Goal: Task Accomplishment & Management: Manage account settings

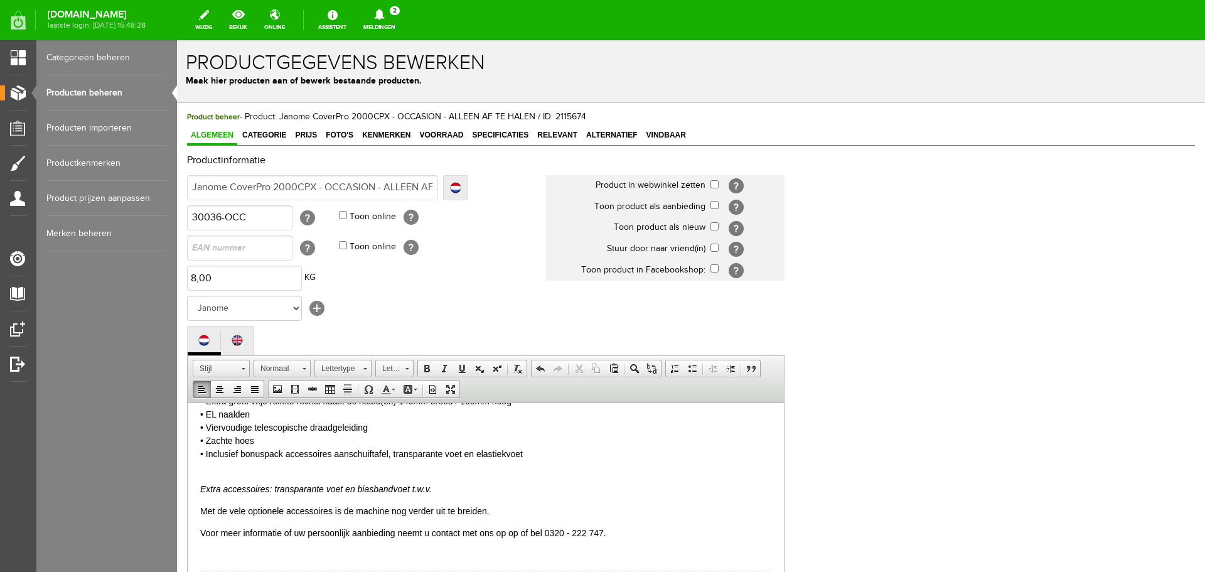
click at [330, 451] on p "• 4 draads coversteekmachine • deksteek 6 mm breed / 3 nld • deksteek 6 mm bree…" at bounding box center [485, 328] width 571 height 264
click at [531, 454] on p "• 4 draads coversteekmachine • deksteek 6 mm breed / 3 nld • deksteek 6 mm bree…" at bounding box center [485, 328] width 571 height 264
click em "Extra accessoires: transparante voet en biasbandvoet t.w.v."
click at [503, 455] on p "• 4 draads coversteekmachine • deksteek 6 mm breed / 3 nld • deksteek 6 mm bree…" at bounding box center [485, 328] width 571 height 264
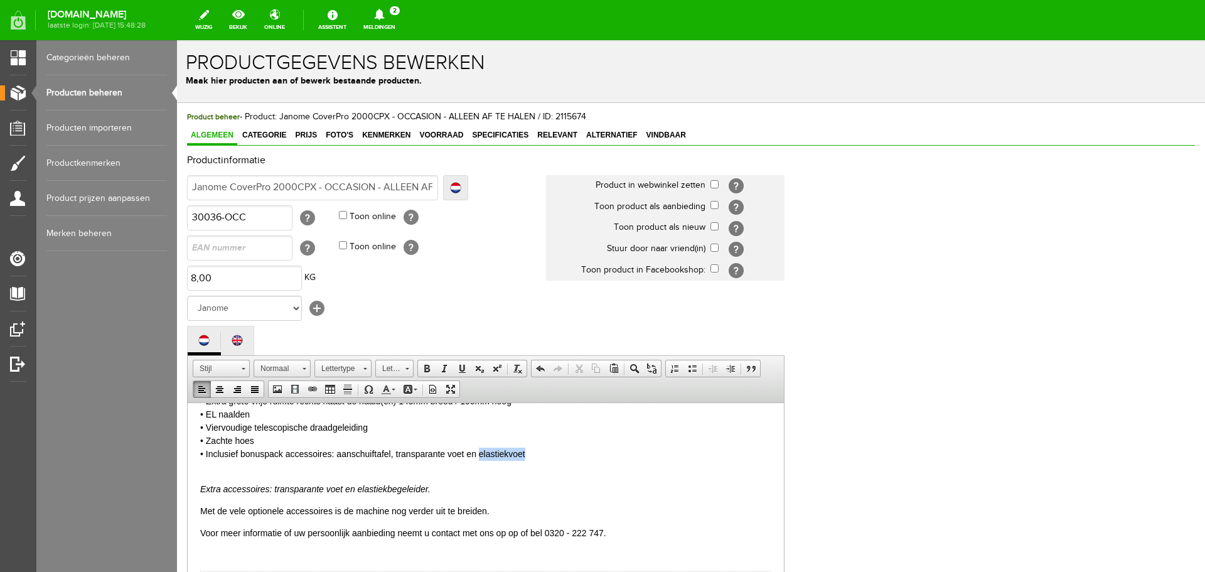
click at [503, 455] on p "• 4 draads coversteekmachine • deksteek 6 mm breed / 3 nld • deksteek 6 mm bree…" at bounding box center [485, 328] width 571 height 264
click at [532, 456] on p "• 4 draads coversteekmachine • deksteek 6 mm breed / 3 nld • deksteek 6 mm bree…" at bounding box center [485, 328] width 571 height 264
drag, startPoint x: 197, startPoint y: 489, endPoint x: 436, endPoint y: 490, distance: 238.5
click at [436, 490] on html "Met de Janome Cover Pro kunt u dezelfde professionele resultaten behalen als in…" at bounding box center [486, 438] width 596 height 825
click at [237, 467] on body "Met de Janome Cover Pro kunt u dezelfde professionele resultaten behalen als in…" at bounding box center [485, 438] width 571 height 800
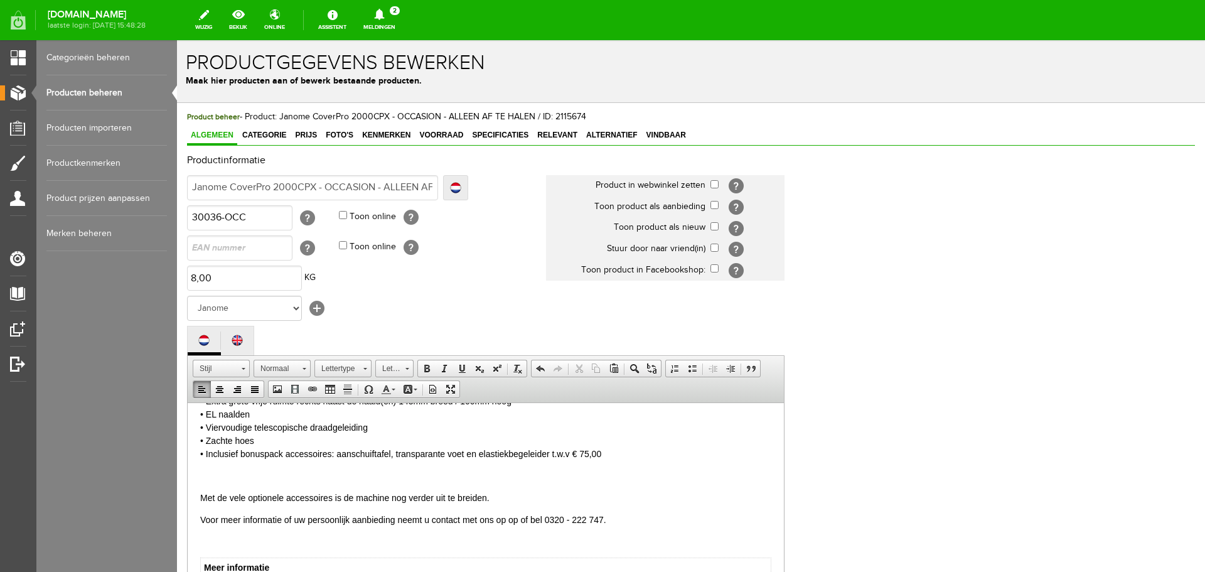
click at [208, 469] on p at bounding box center [485, 475] width 571 height 13
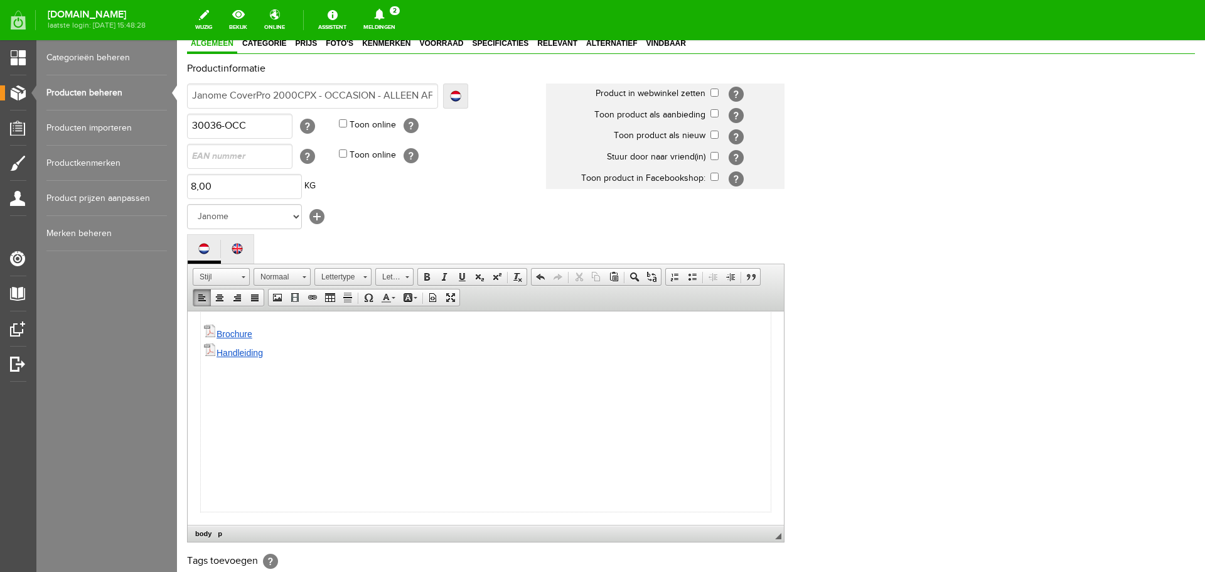
scroll to position [278, 0]
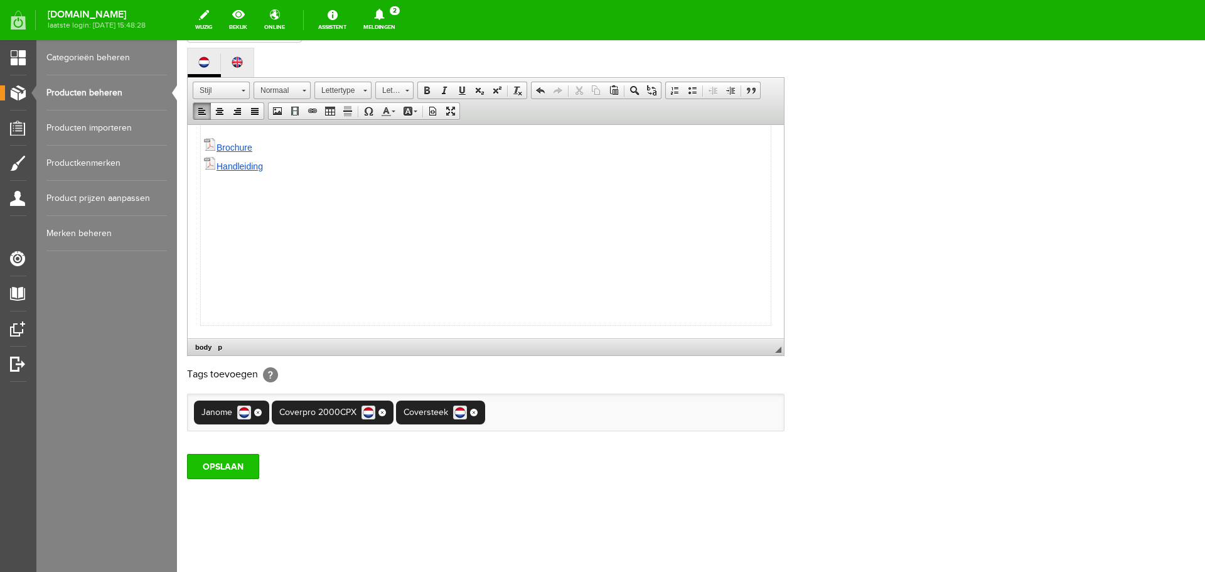
click at [231, 464] on input "OPSLAAN" at bounding box center [223, 466] width 72 height 25
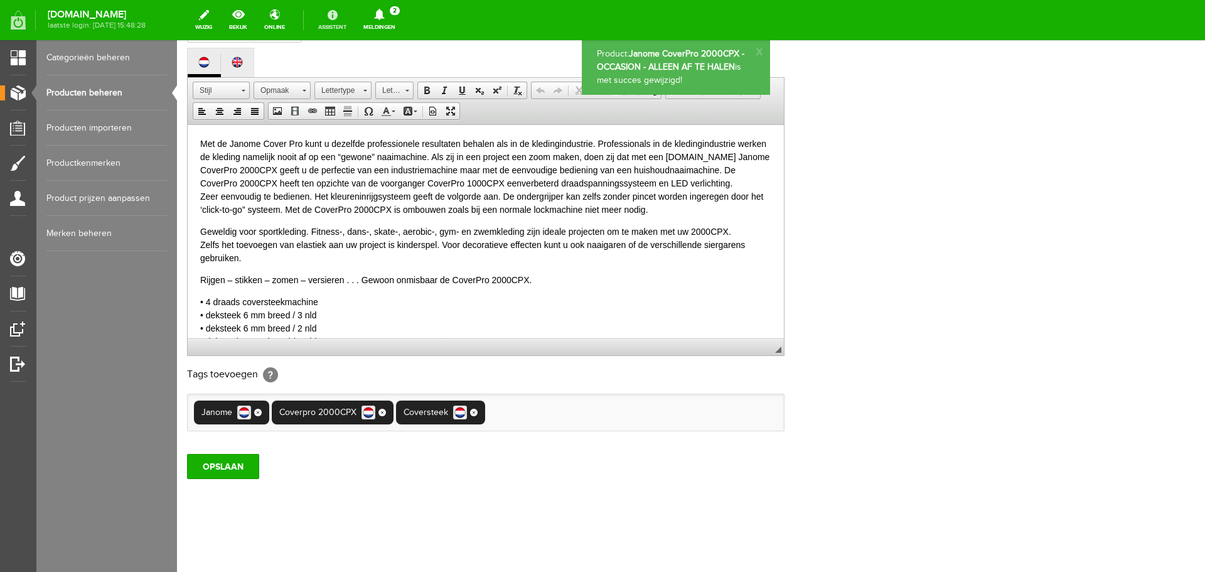
scroll to position [0, 0]
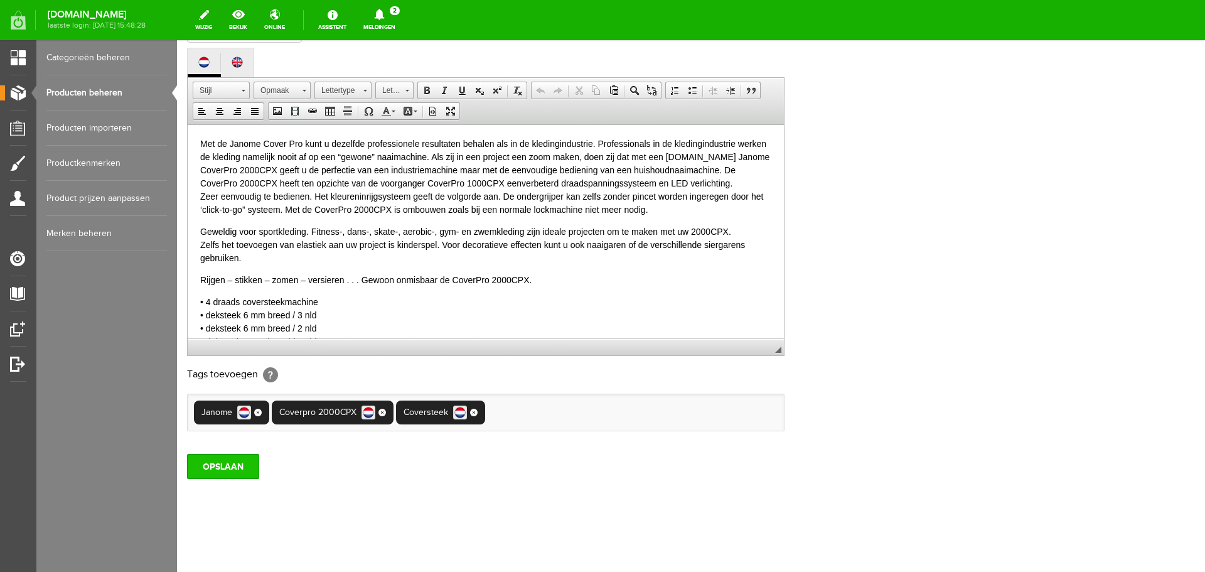
click at [240, 471] on input "OPSLAAN" at bounding box center [223, 466] width 72 height 25
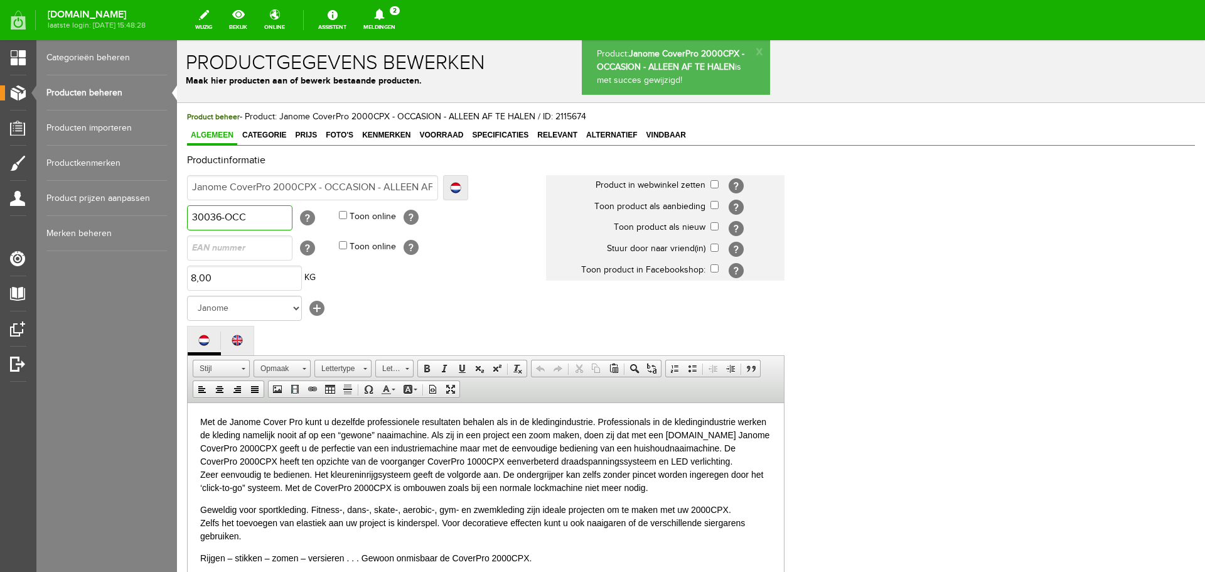
click at [257, 215] on input "30036-OCC" at bounding box center [239, 217] width 105 height 25
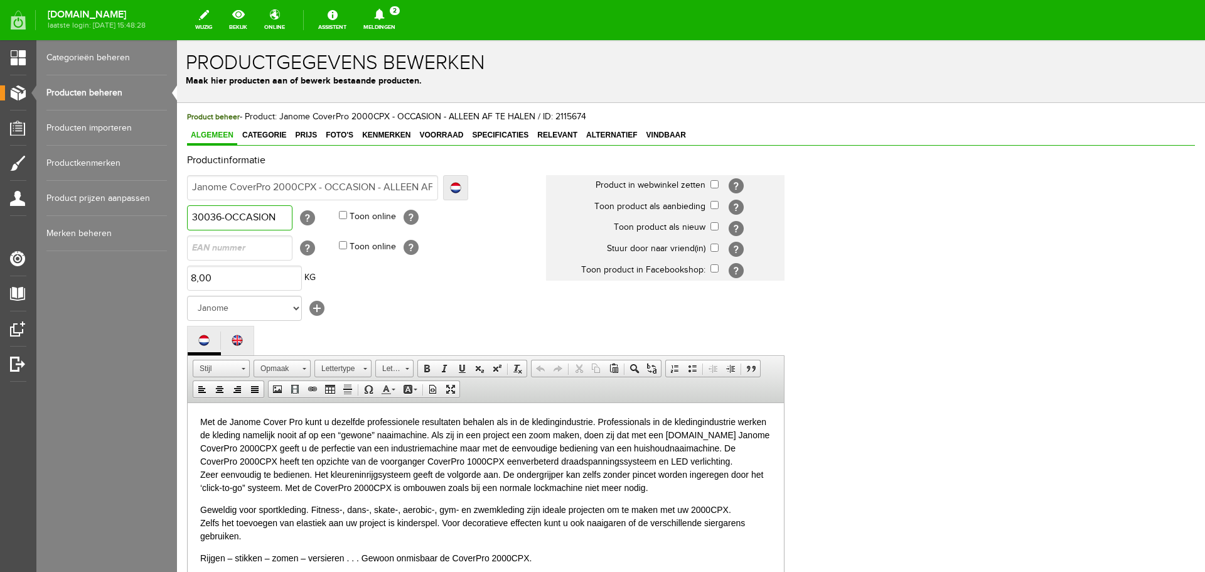
type input "30036-OCCASION"
click at [267, 132] on span "Categorie" at bounding box center [263, 135] width 51 height 9
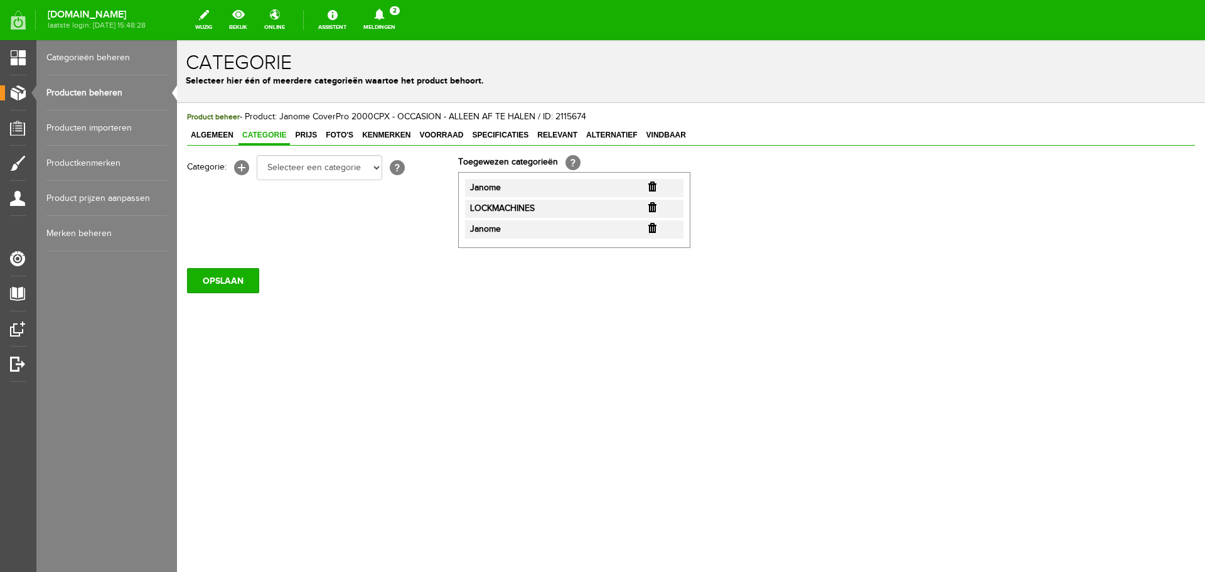
click at [382, 167] on div "Categorie: [+] Selecteer een categorie Cadeaubon [DATE][DATE] AANBIEDINGEN! Naa…" at bounding box center [322, 167] width 271 height 25
click at [376, 168] on select "Selecteer een categorie Cadeaubon [DATE][DATE] AANBIEDINGEN! Naai Tips en video…" at bounding box center [320, 167] width 126 height 25
select select "282233"
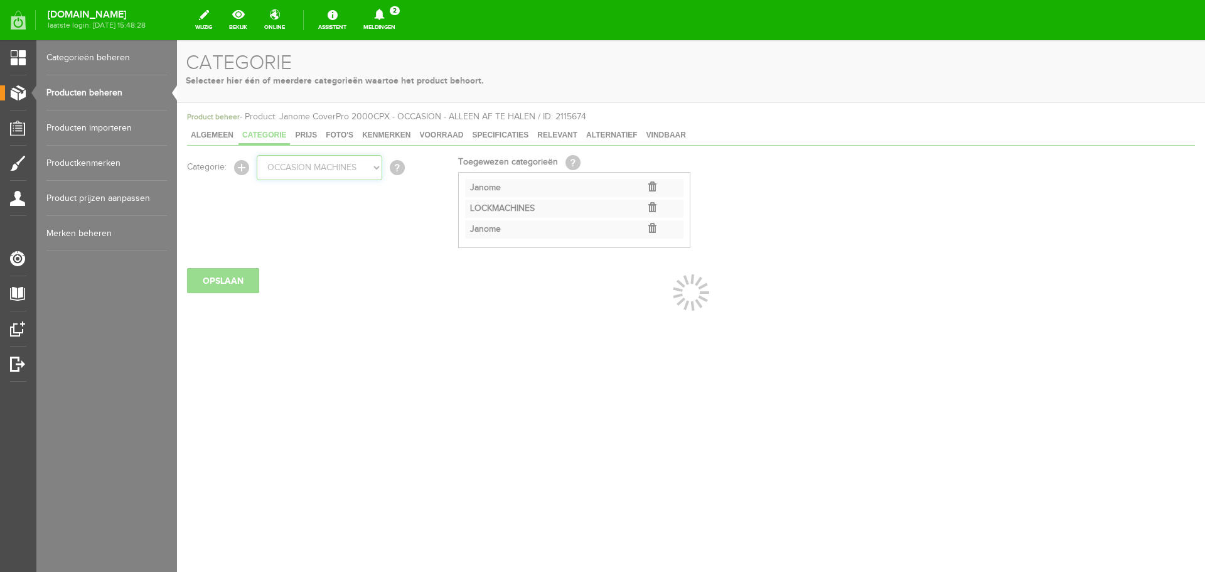
click at [315, 168] on body "Product: Janome CoverPro 2000CPX - OCCASION - ALLEEN AF TE HALEN is met succes …" at bounding box center [691, 306] width 1028 height 532
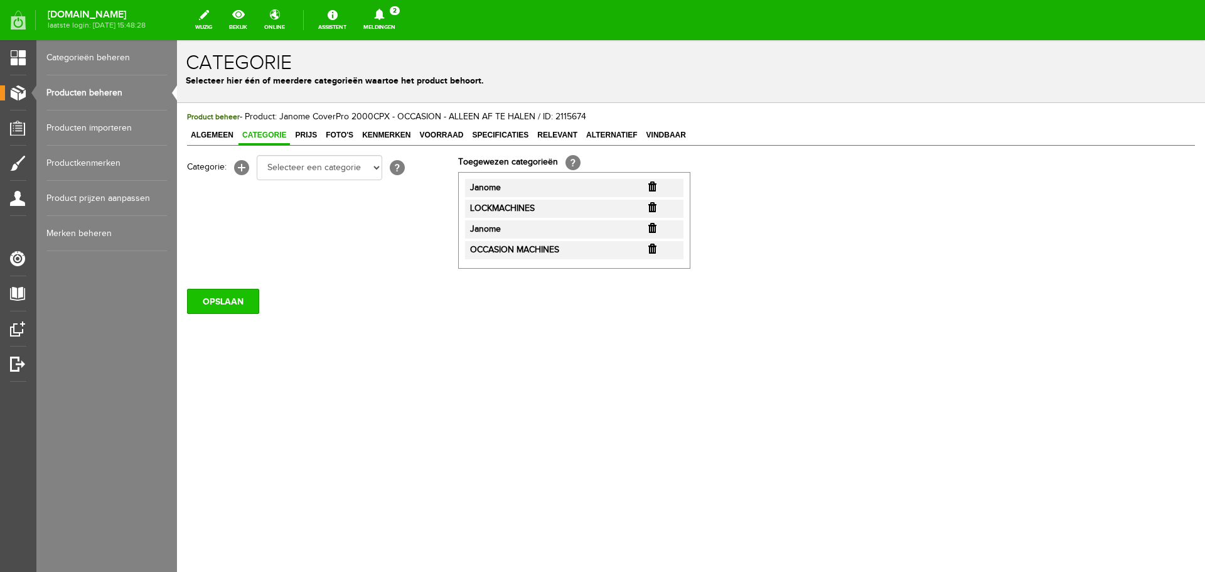
click at [218, 305] on input "OPSLAAN" at bounding box center [223, 301] width 72 height 25
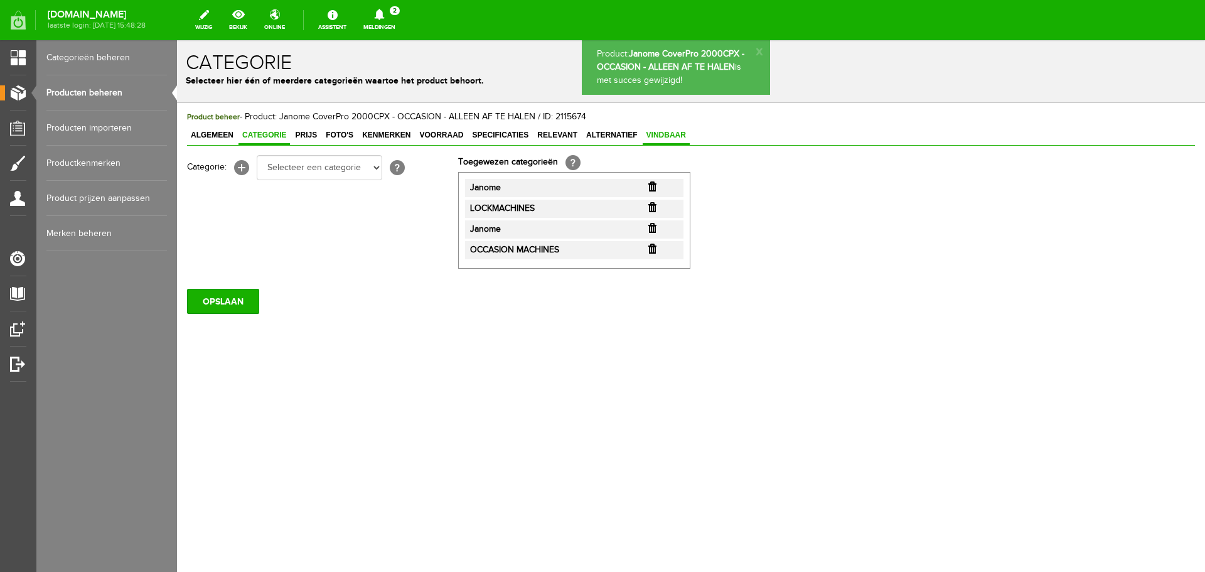
click at [673, 132] on span "Vindbaar" at bounding box center [666, 135] width 47 height 9
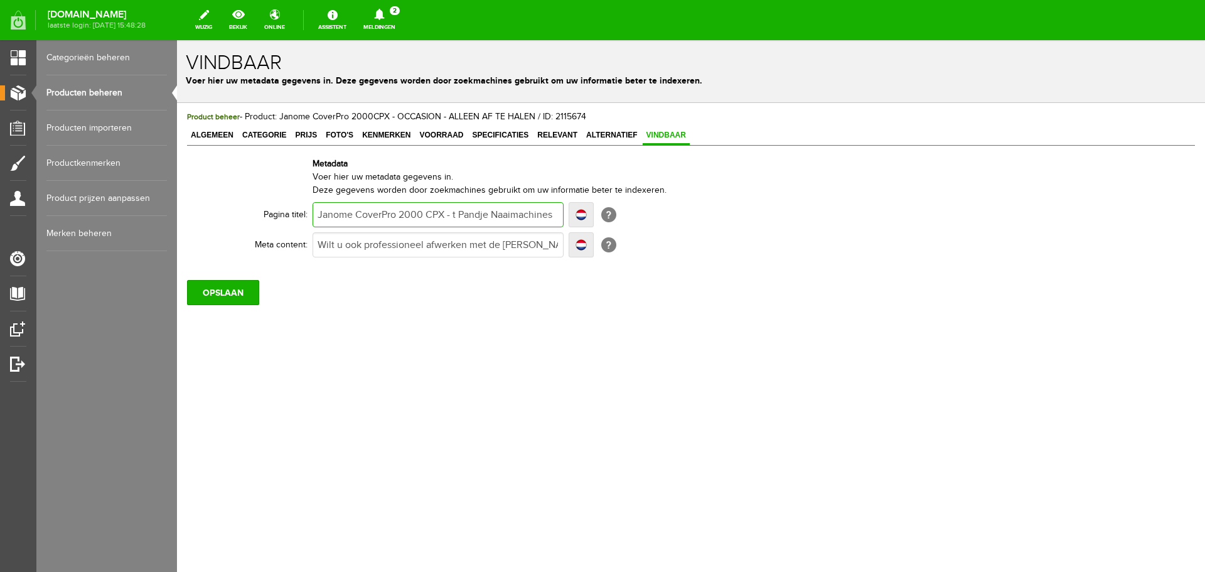
click at [447, 217] on input "Janome CoverPro 2000 CPX - t Pandje Naaimachines" at bounding box center [438, 214] width 251 height 25
click at [319, 244] on input "Wilt u ook professioneel afwerken met de [PERSON_NAME] 2000 CPX? Bestel deze da…" at bounding box center [438, 244] width 251 height 25
type input "NWilt u ook professioneel afwerken met de [PERSON_NAME] 2000 CPX? Bestel deze d…"
type input "NuWilt u ook professioneel afwerken met de Janome CoverPro 2000 CPX? Bestel dez…"
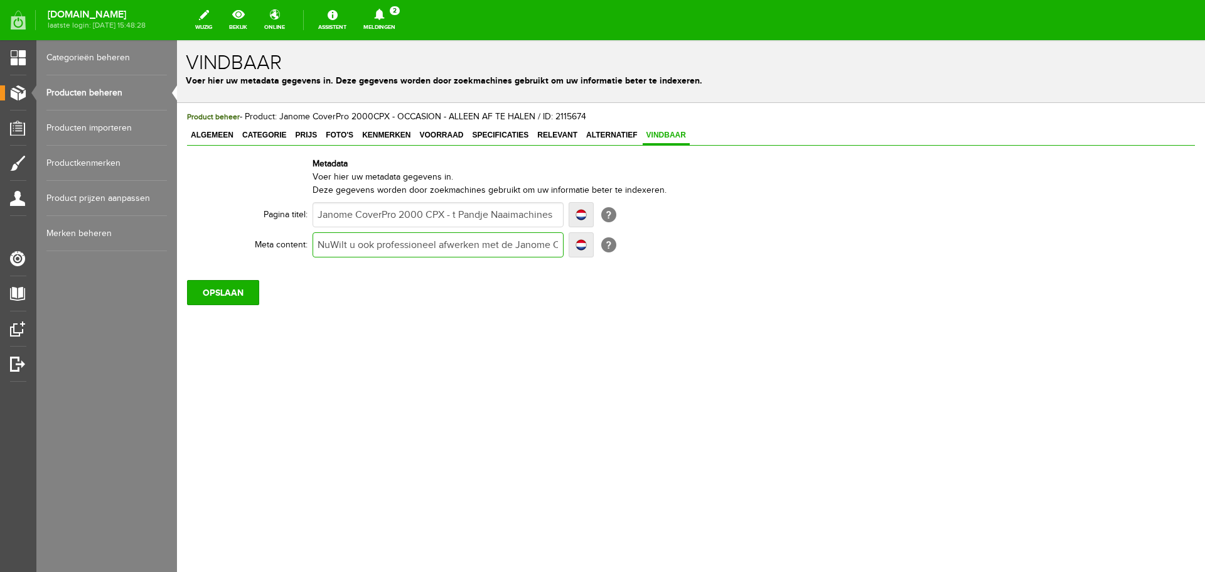
type input "NuWilt u ook professioneel afwerken met de Janome CoverPro 2000 CPX? Bestel dez…"
type input "Nu Wilt u ook professioneel afwerken met de Janome CoverPro 2000 CPX? Bestel de…"
type input "Nu vWilt u ook professioneel afwerken met de [PERSON_NAME] 2000 CPX? Bestel dez…"
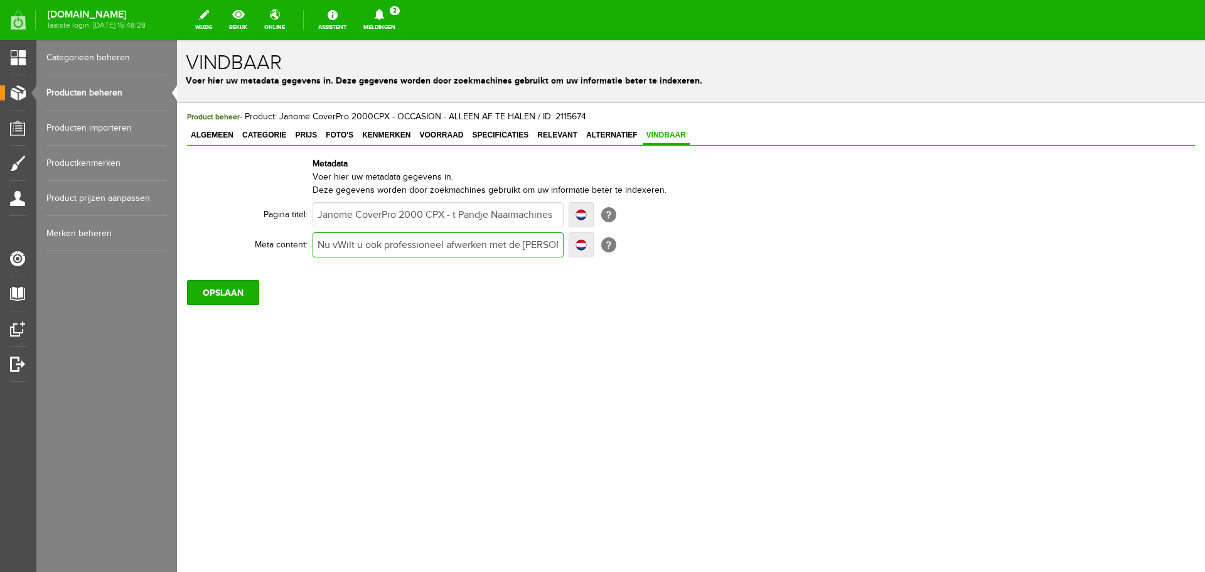
type input "Nu voWilt u ook professioneel afwerken met de [PERSON_NAME] 2000 CPX? Bestel de…"
type input "Nu voorWilt u ook professioneel afwerken met de [PERSON_NAME] 2000 CPX? Bestel …"
type input "Nu voordWilt u ook professioneel afwerken met de [PERSON_NAME] 2000 CPX? Bestel…"
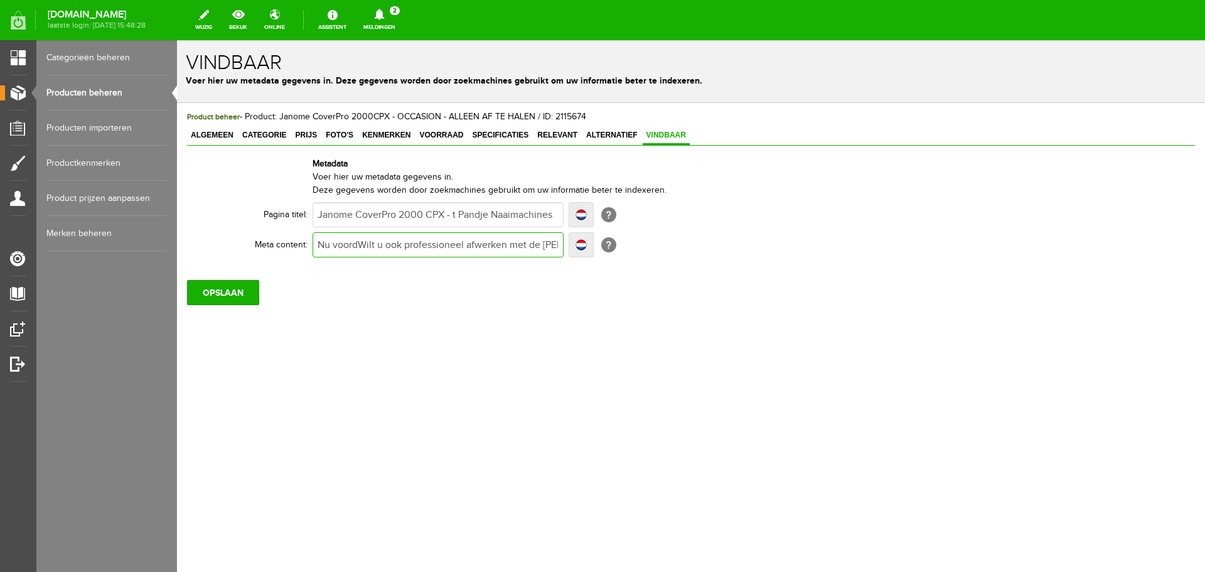
type input "Nu voordWilt u ook professioneel afwerken met de [PERSON_NAME] 2000 CPX? Bestel…"
type input "Nu voordelWilt u ook professioneel afwerken met de [PERSON_NAME] 2000 CPX? Best…"
type input "Nu voordeliWilt u ook professioneel afwerken met de [PERSON_NAME] 2000 CPX? Bes…"
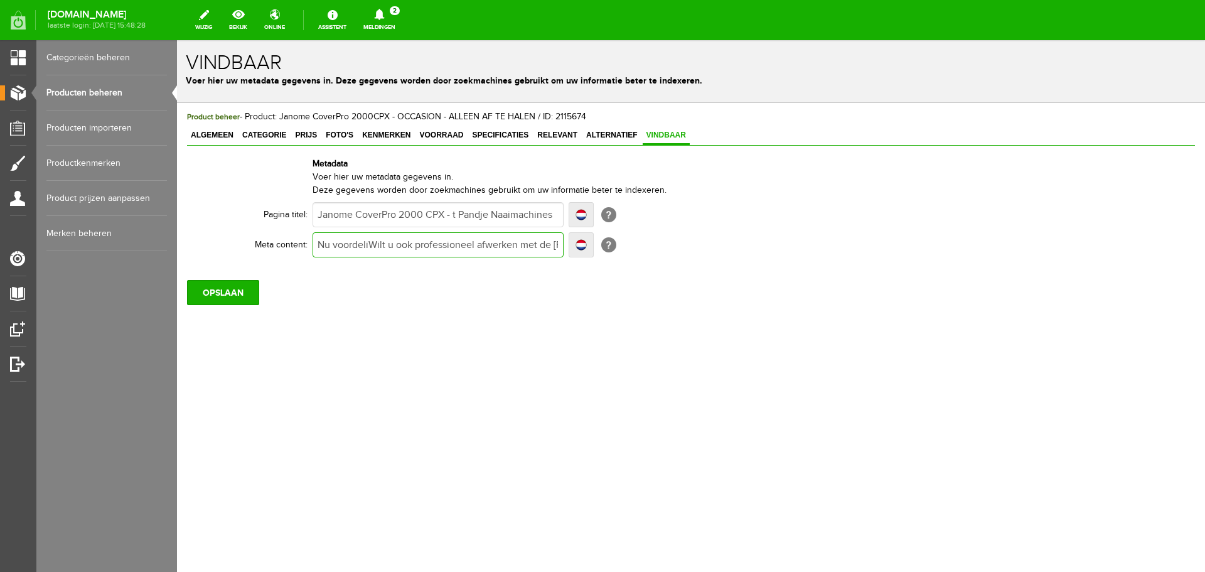
type input "Nu voordeligWilt u ook professioneel afwerken met de [PERSON_NAME] 2000 CPX? Be…"
type input "Nu voordelig Wilt u ook professioneel afwerken met de [PERSON_NAME] 2000 CPX? B…"
type input "Nu voordelig eWilt u ook professioneel afwerken met de [PERSON_NAME] 2000 CPX? …"
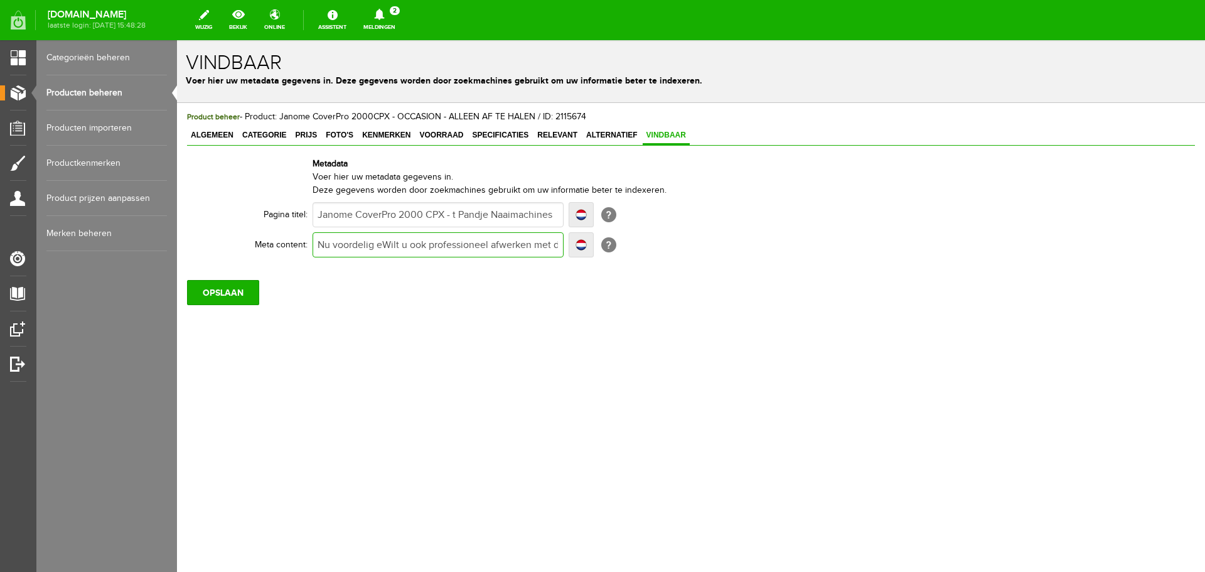
type input "Nu voordelig eWilt u ook professioneel afwerken met de [PERSON_NAME] 2000 CPX? …"
type input "Nu voordelig enWilt u ook professioneel afwerken met de [PERSON_NAME] 2000 CPX?…"
type input "Nu voordelig en Wilt u ook professioneel afwerken met de [PERSON_NAME] 2000 CPX…"
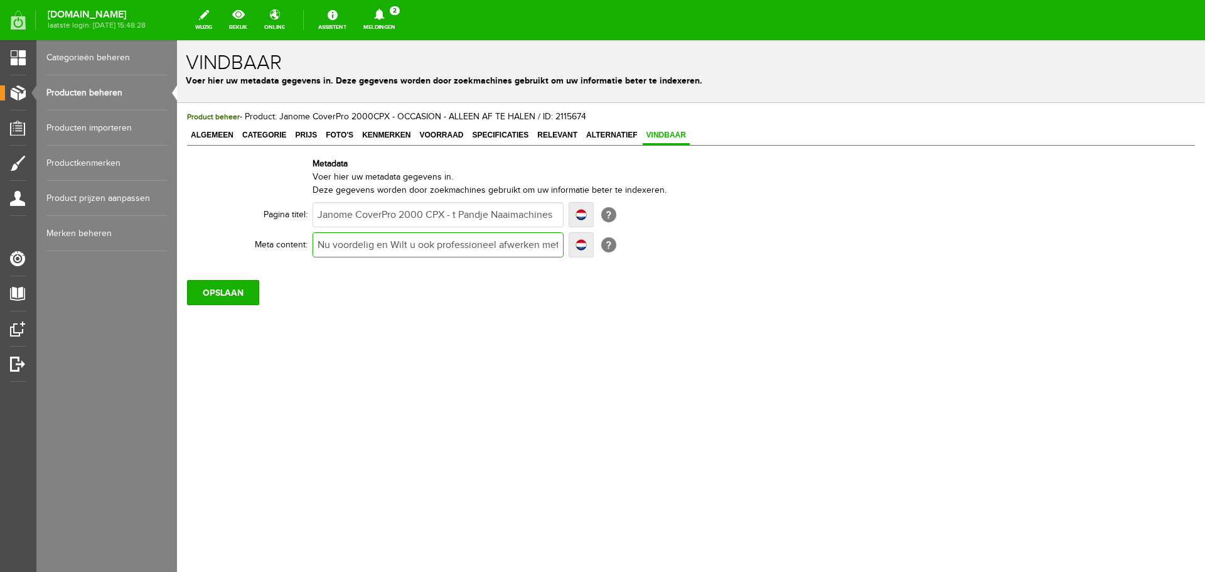
type input "Nu voordelig en ilt u ook professioneel afwerken met de [PERSON_NAME] 2000 CPX?…"
type input "Nu voordelig en lt u ook professioneel afwerken met de [PERSON_NAME] 2000 CPX? …"
type input "Nu voordelig en t u ook professioneel afwerken met de [PERSON_NAME] 2000 CPX? B…"
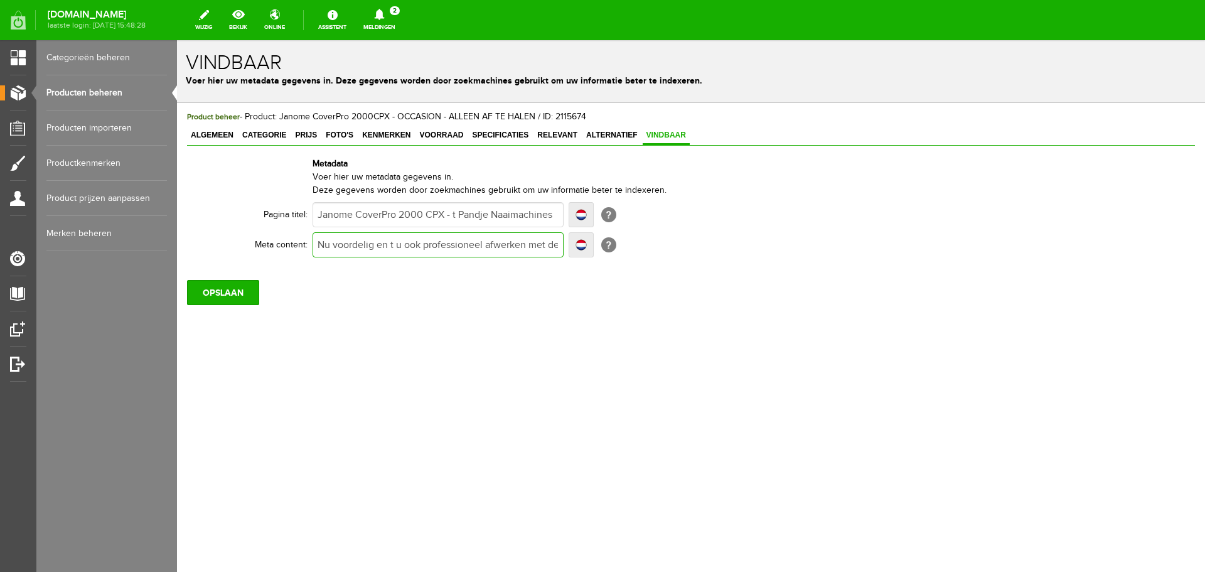
type input "Nu voordelig en t u ook professioneel afwerken met de [PERSON_NAME] 2000 CPX? B…"
type input "Nu voordelig en u ook professioneel afwerken met de [PERSON_NAME] 2000 CPX? Bes…"
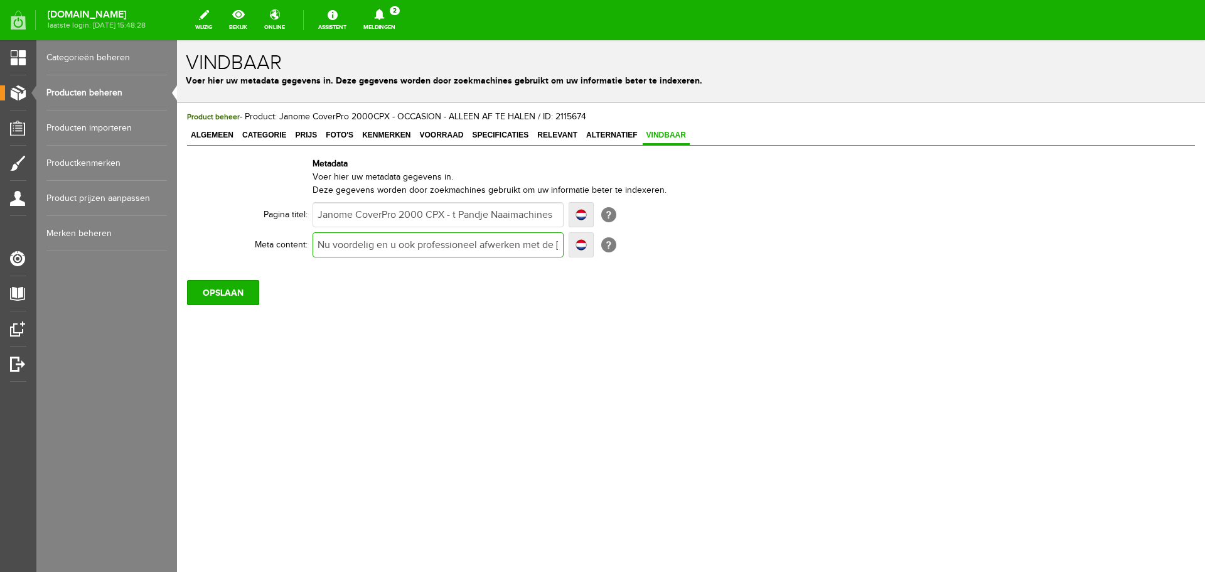
type input "Nu voordelig en ook professioneel afwerken met de Janome CoverPro 2000 CPX? Bes…"
type input "Nu voordelig en ok professioneel afwerken met de [PERSON_NAME] 2000 CPX? Bestel…"
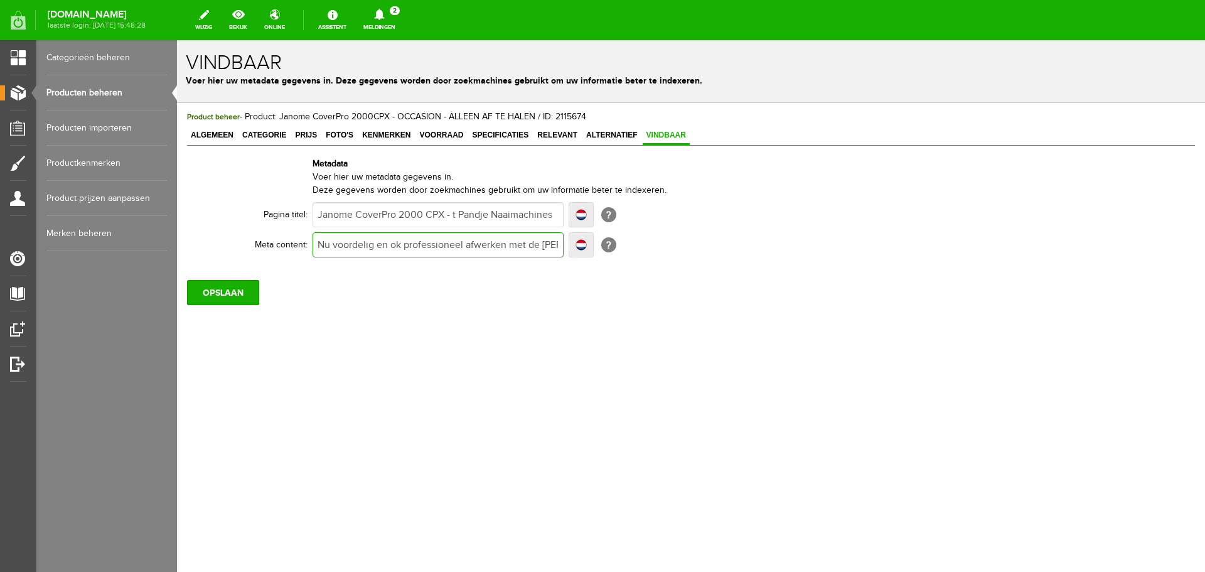
type input "Nu voordelig en ok professioneel afwerken met de [PERSON_NAME] 2000 CPX? Bestel…"
type input "Nu voordelig en k professioneel afwerken met de [PERSON_NAME] 2000 CPX? Bestel …"
type input "Nu voordelig en professioneel afwerken met de Janome CoverPro 2000 CPX? Bestel …"
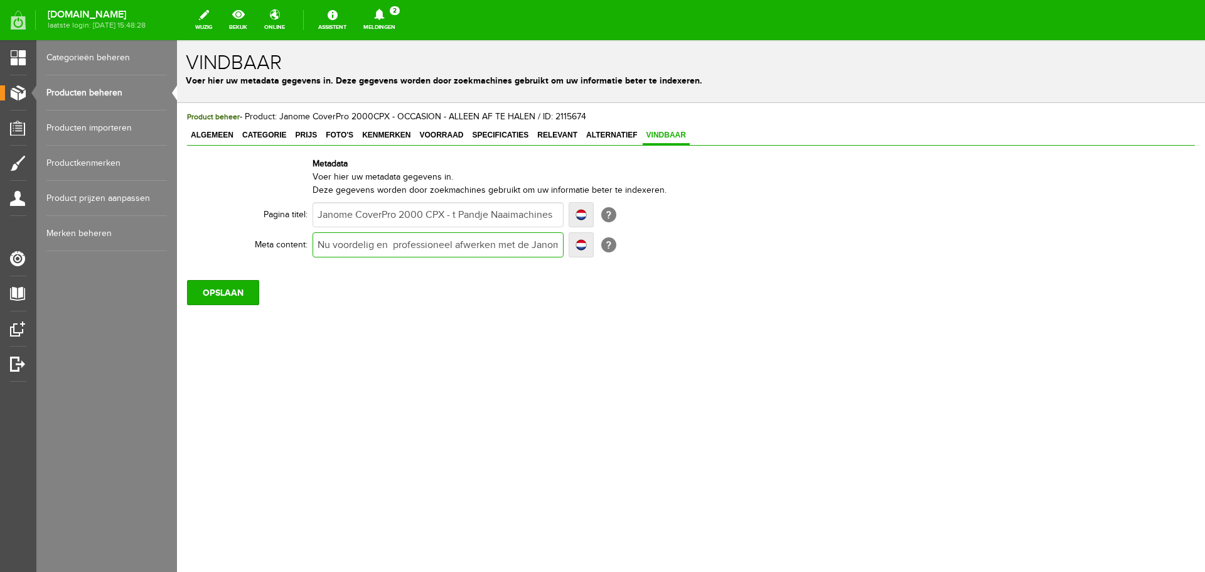
type input "Nu voordelig en professioneel afwerken met de Janome CoverPro 2000 CPX? Bestel …"
click at [543, 245] on input "Nu voordelig en professioneel afwerken met de Janome CoverPro 2000 CPX? Bestel …" at bounding box center [438, 244] width 251 height 25
drag, startPoint x: 445, startPoint y: 247, endPoint x: 343, endPoint y: 242, distance: 101.8
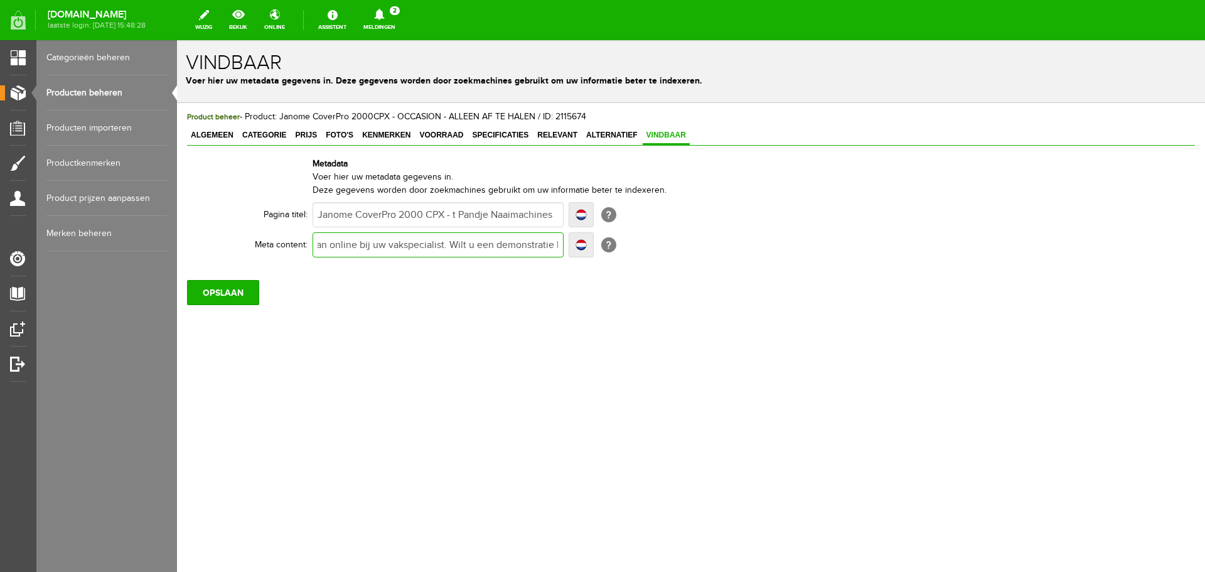
click at [343, 242] on input "Nu voordelig en professioneel afwerken met de Janome CoverPro 2000 CPX? Bestel …" at bounding box center [438, 244] width 251 height 25
type input "Nu voordelig en professioneel afwerken met de Janome CoverPro 2000 CPX? Bestel …"
drag, startPoint x: 344, startPoint y: 244, endPoint x: 321, endPoint y: 245, distance: 22.6
click at [321, 245] on input "Nu voordelig en professioneel afwerken met de Janome CoverPro 2000 CPX? Bestel …" at bounding box center [438, 244] width 251 height 25
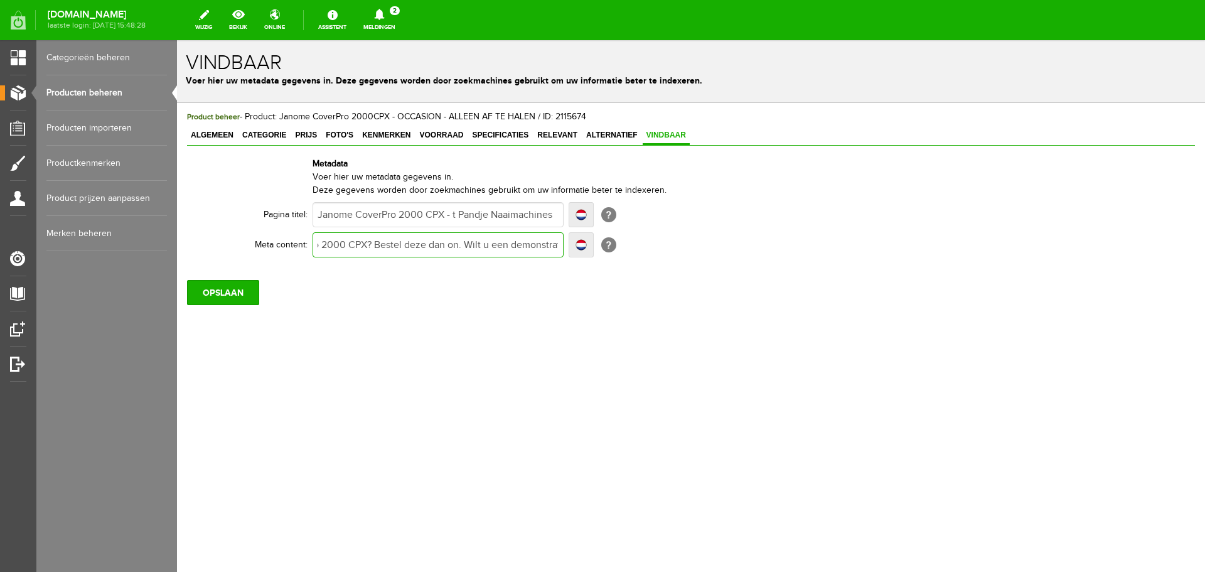
scroll to position [0, 254]
click at [422, 242] on input "Nu voordelig en professioneel afwerken met de Janome CoverPro 2000 CPX? Bestel …" at bounding box center [438, 244] width 251 height 25
drag, startPoint x: 411, startPoint y: 244, endPoint x: 499, endPoint y: 244, distance: 87.9
click at [499, 244] on input "Nu voordelig en professioneel afwerken met de Janome CoverPro 2000 CPX? Bestel …" at bounding box center [438, 244] width 251 height 25
type input "Nu voordelig en professioneel afwerken met de Janome CoverPro 2000 CPX? Wilt u …"
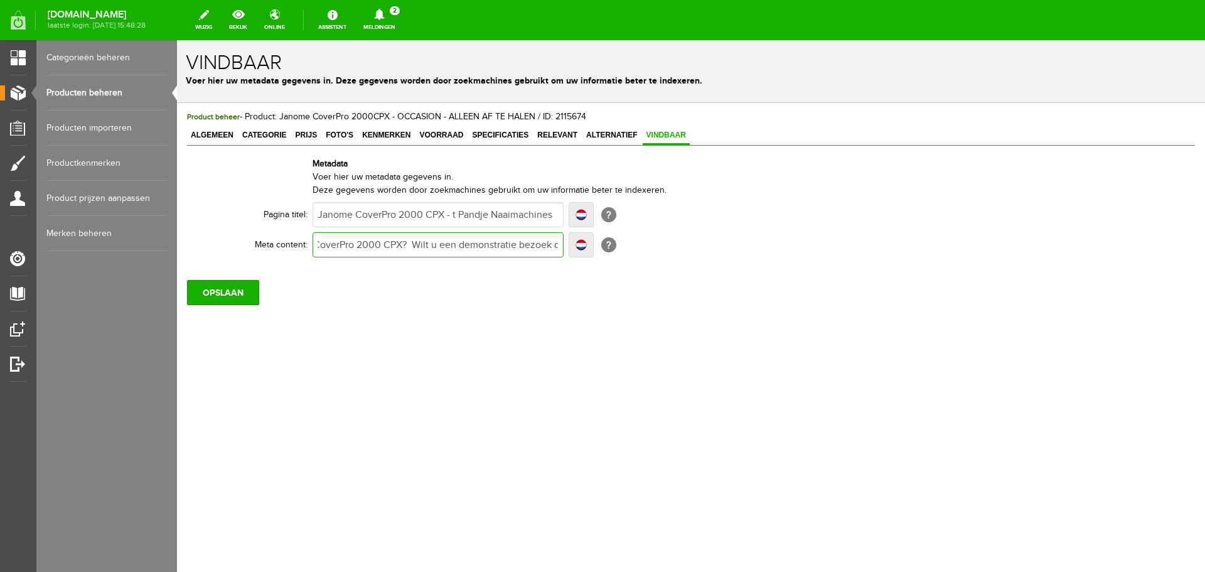
type input "Nu voordelig en professioneel afwerken met de Janome CoverPro 2000 CPX? Wilt u …"
click at [408, 244] on input "Nu voordelig en professioneel afwerken met de Janome CoverPro 2000 CPX? Wilt u …" at bounding box center [438, 244] width 251 height 25
type input "Nu voordelig en professioneel afwerken met de Janome CoverPro 2000 CPX Wilt u e…"
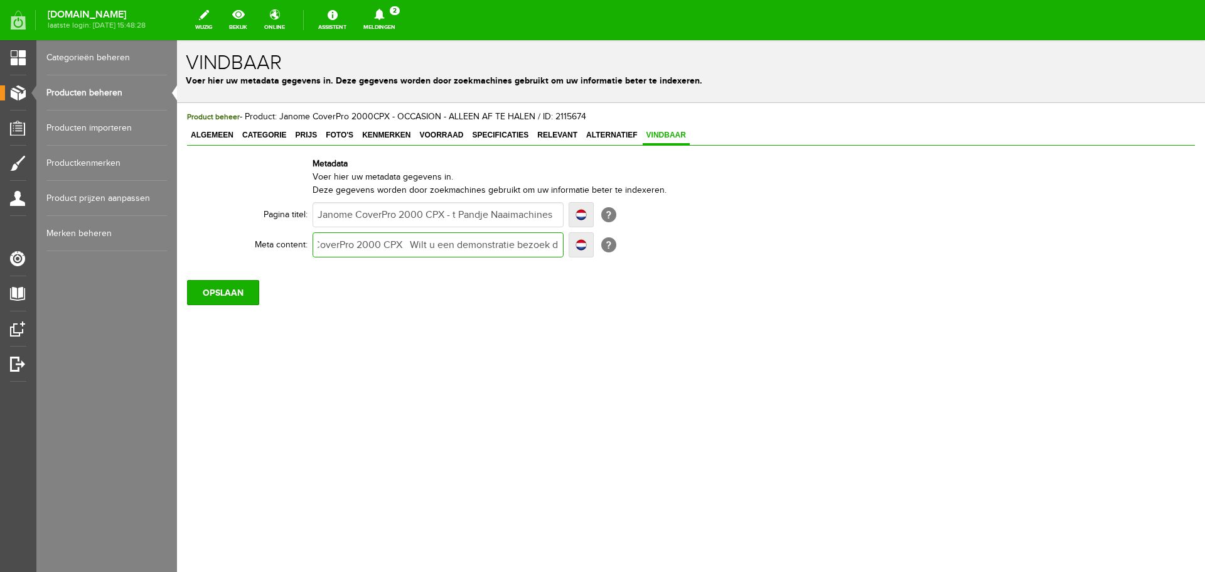
type input "Nu voordelig en professioneel afwerken met de Janome CoverPro 2000 CPX Wilt u e…"
type input "Nu voordelig en professioneel afwerken met de [PERSON_NAME] 2000 CPX b Wilt u e…"
type input "Nu voordelig en professioneel afwerken met de Janome CoverPro 2000 CPX be Wilt …"
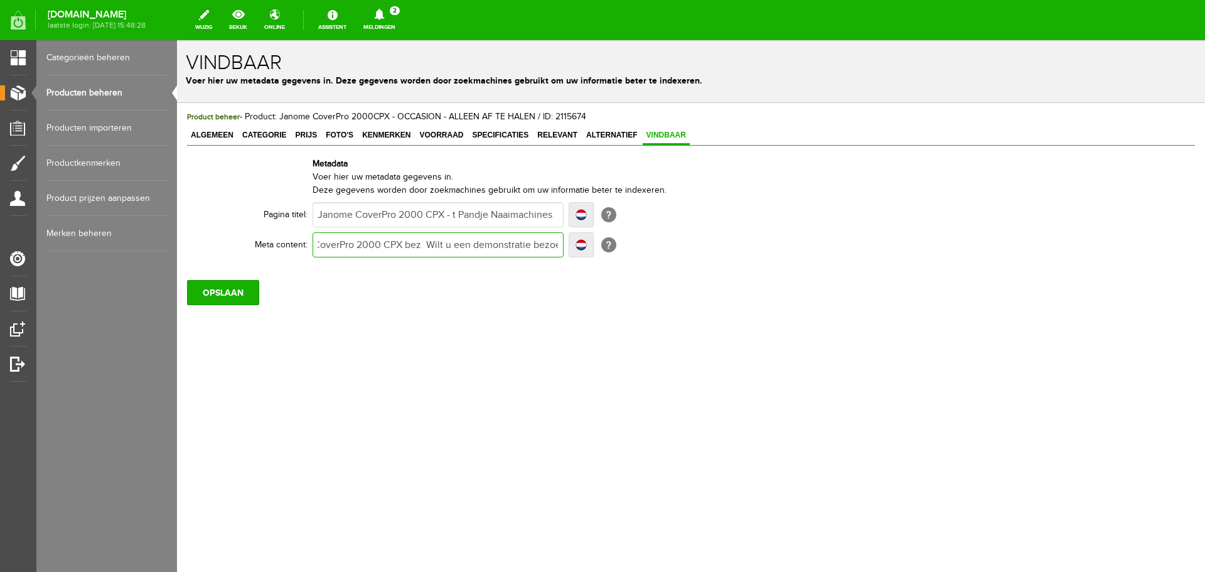
type input "Nu voordelig en professioneel afwerken met de [PERSON_NAME] 2000 CPX bezo Wilt …"
type input "Nu voordelig en professioneel afwerken met de [PERSON_NAME] 2000 CPX bezoek Wil…"
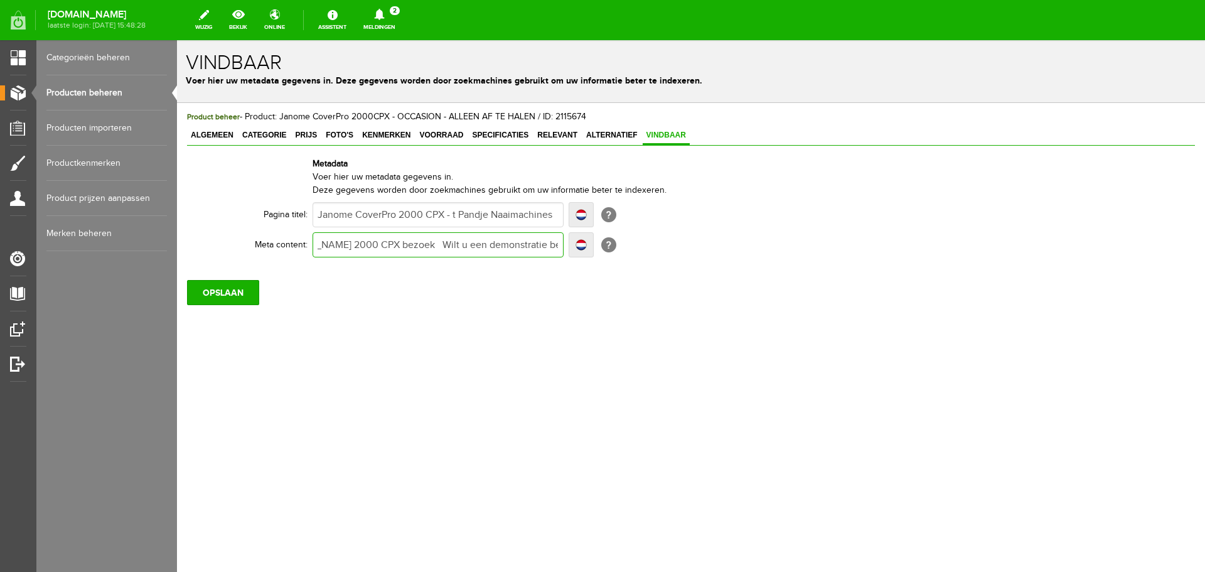
type input "Nu voordelig en professioneel afwerken met de [PERSON_NAME] 2000 CPX bezoek Wil…"
type input "Nu voordelig en professioneel afwerken met de [PERSON_NAME] 2000 CPX bezoek d W…"
type input "Nu voordelig en professioneel afwerken met de [PERSON_NAME] 2000 CPX bezoek dn …"
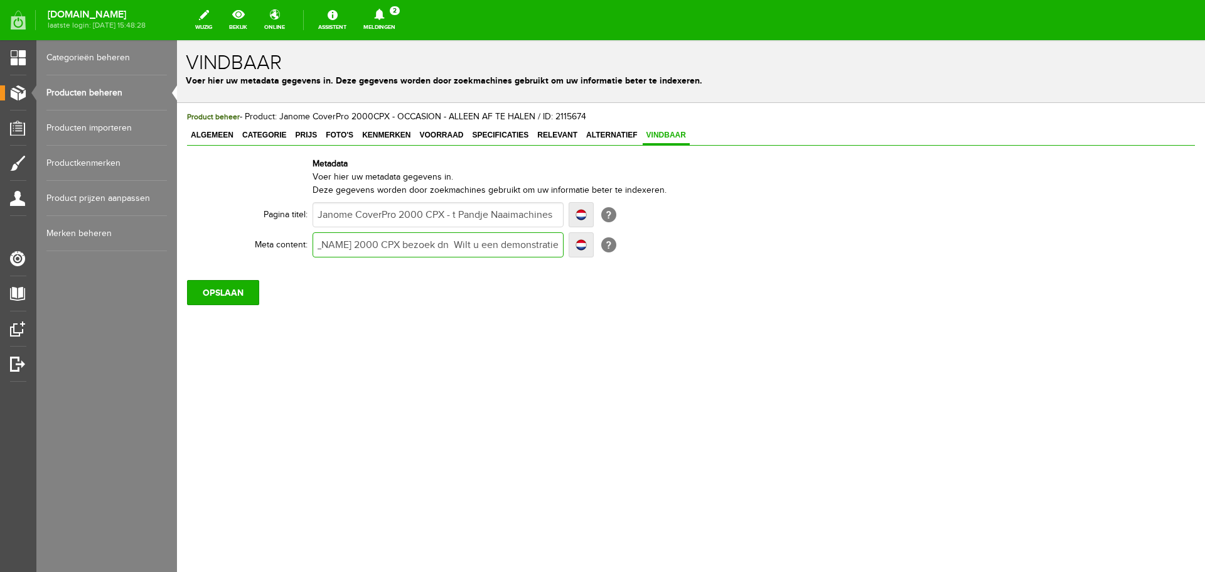
type input "Nu voordelig en professioneel afwerken met de [PERSON_NAME] 2000 CPX bezoek d W…"
type input "Nu voordelig en professioneel afwerken met de [PERSON_NAME] 2000 CPX bezoek dan…"
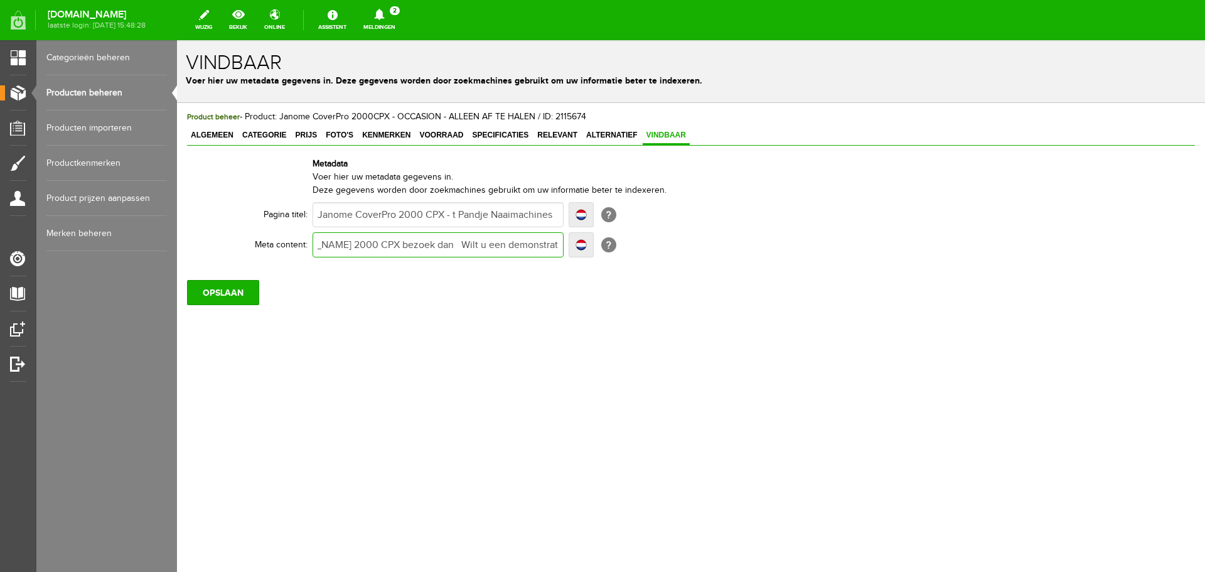
type input "Nu voordelig en professioneel afwerken met de [PERSON_NAME] 2000 CPX bezoek dan…"
type input "Nu voordelig en professioneel afwerken met de Janome CoverPro 2000 CPX bezoek d…"
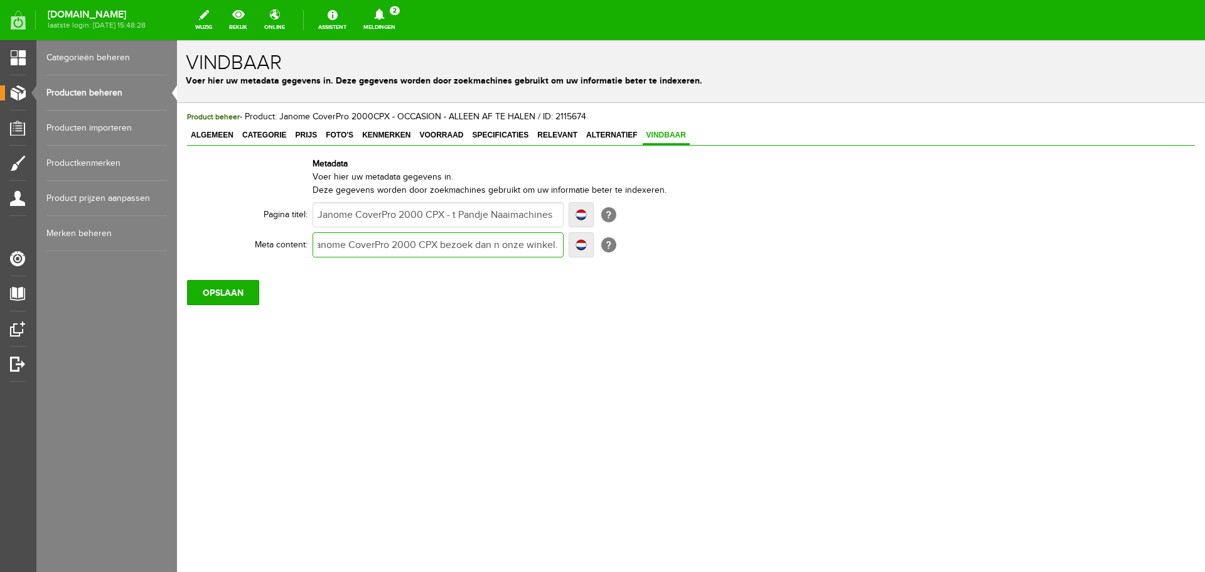
type input "Nu voordelig en professioneel afwerken met de Janome CoverPro 2000 CPX bezoek d…"
type input "Nu voordelig en professioneel afwerken met de [PERSON_NAME] 2000 CPX bezoek dan…"
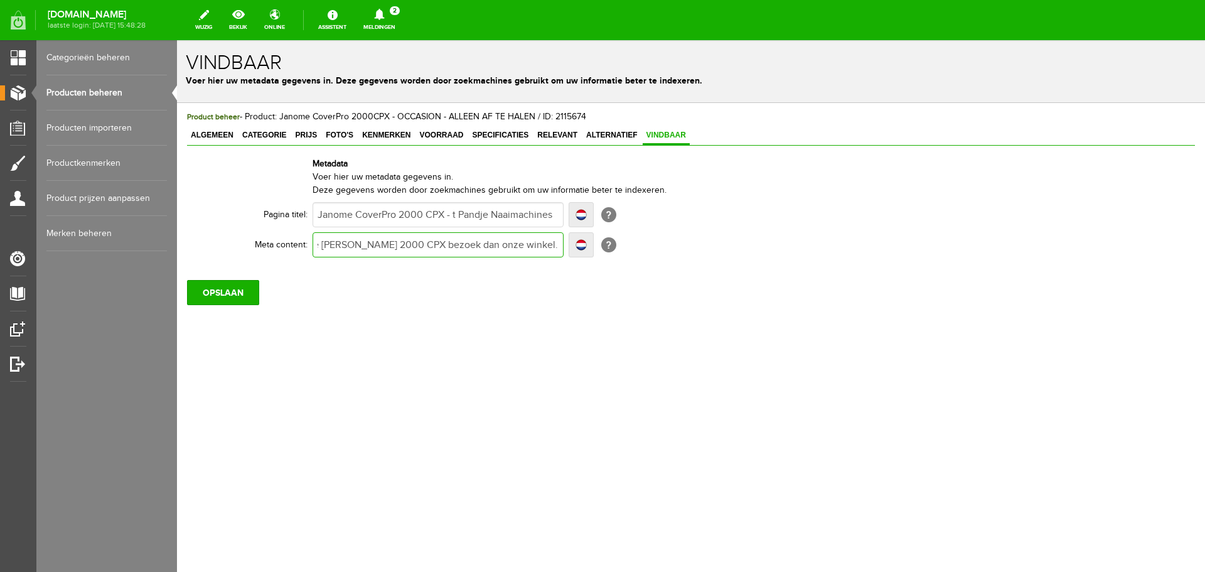
scroll to position [0, 0]
click at [538, 247] on input "Nu voordelig en professioneel afwerken met de [PERSON_NAME] 2000 CPX bezoek dan…" at bounding box center [438, 244] width 251 height 25
click at [530, 245] on input "Nu voordelig en professioneel afwerken met de [PERSON_NAME] 2000 CPX bezoek dan…" at bounding box center [438, 244] width 251 height 25
type input "Nu voordelig en professioneel afwerken met de [PERSON_NAME] 2000 CPX bezoek dan…"
click at [447, 215] on input "Janome CoverPro 2000 CPX - t Pandje Naaimachines" at bounding box center [438, 214] width 251 height 25
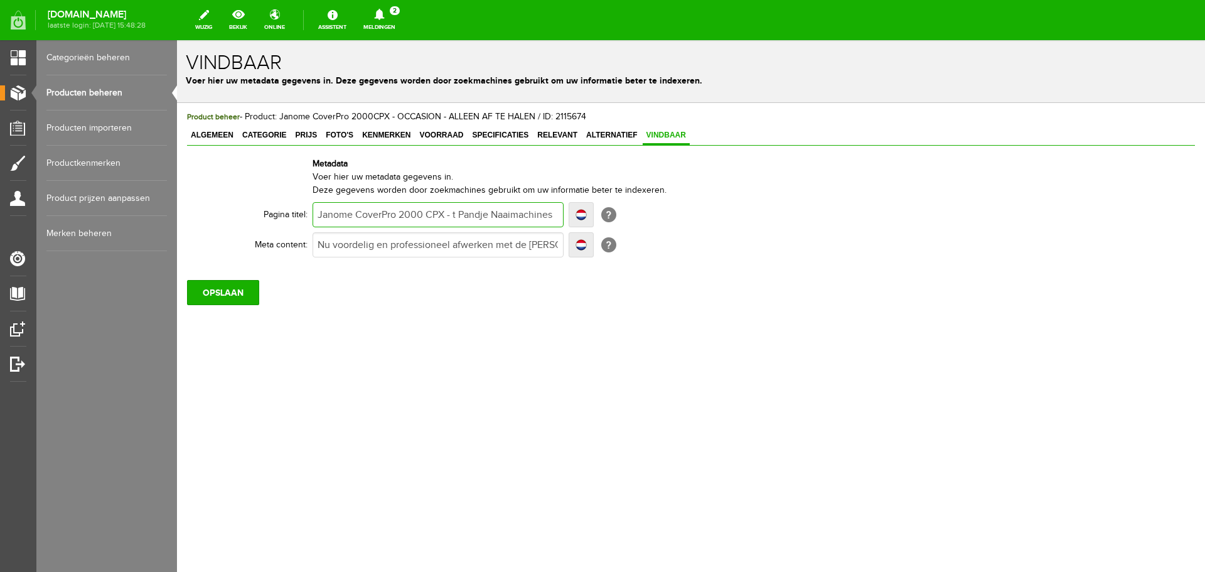
type input "Janome CoverPro 2000 CPX - t Pandje Naaimachines"
type input "Janome CoverPro 2000 CPX i- t Pandje Naaimachines"
type input "Janome CoverPro 2000 CPX inc- t Pandje Naaimachines"
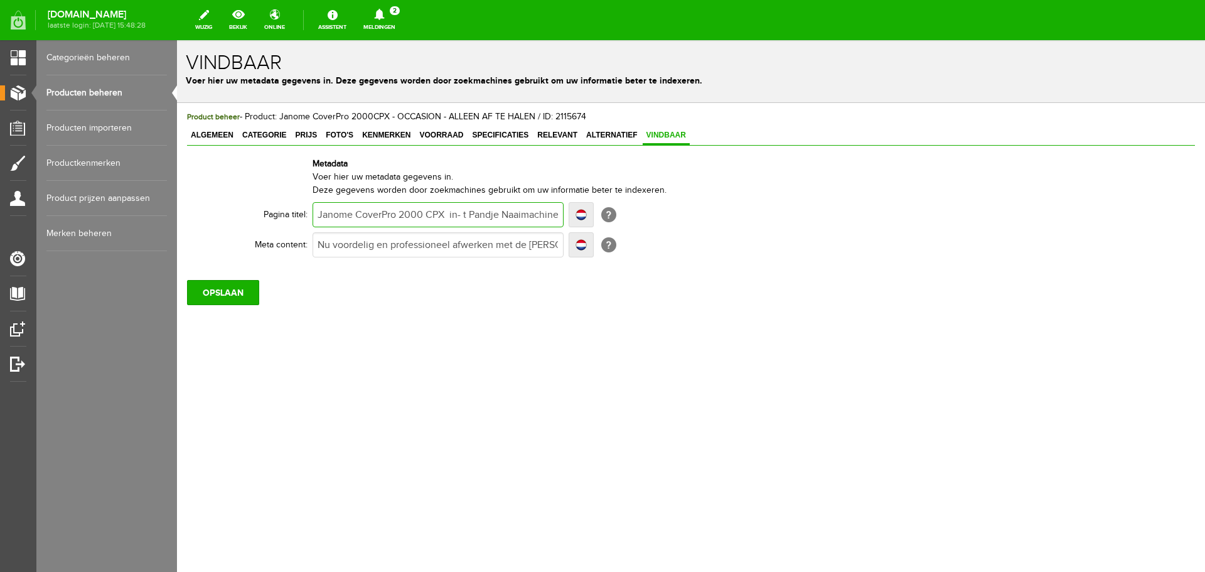
type input "Janome CoverPro 2000 CPX in- t Pandje Naaimachines"
type input "Janome CoverPro 2000 CPX incl- t Pandje Naaimachines"
type input "Janome CoverPro 2000 CPX inclu- t Pandje Naaimachines"
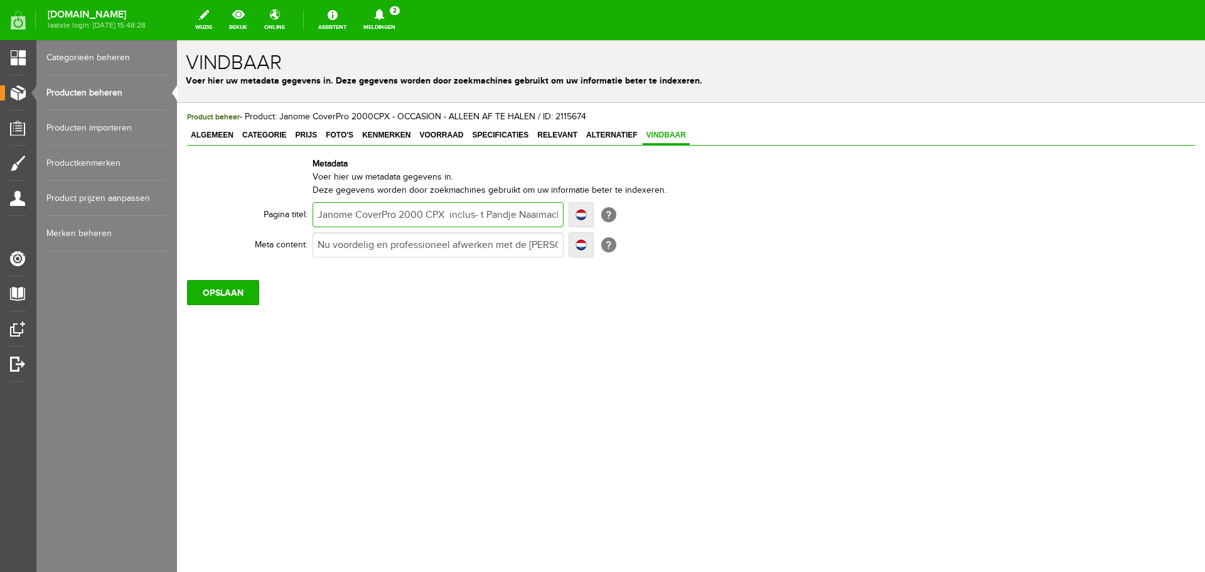
type input "Janome CoverPro 2000 CPX inclusi- t Pandje Naaimachines"
type input "Janome CoverPro 2000 CPX inclusie- t Pandje Naaimachines"
type input "Janome CoverPro 2000 CPX inclusief - t Pandje Naaimachines"
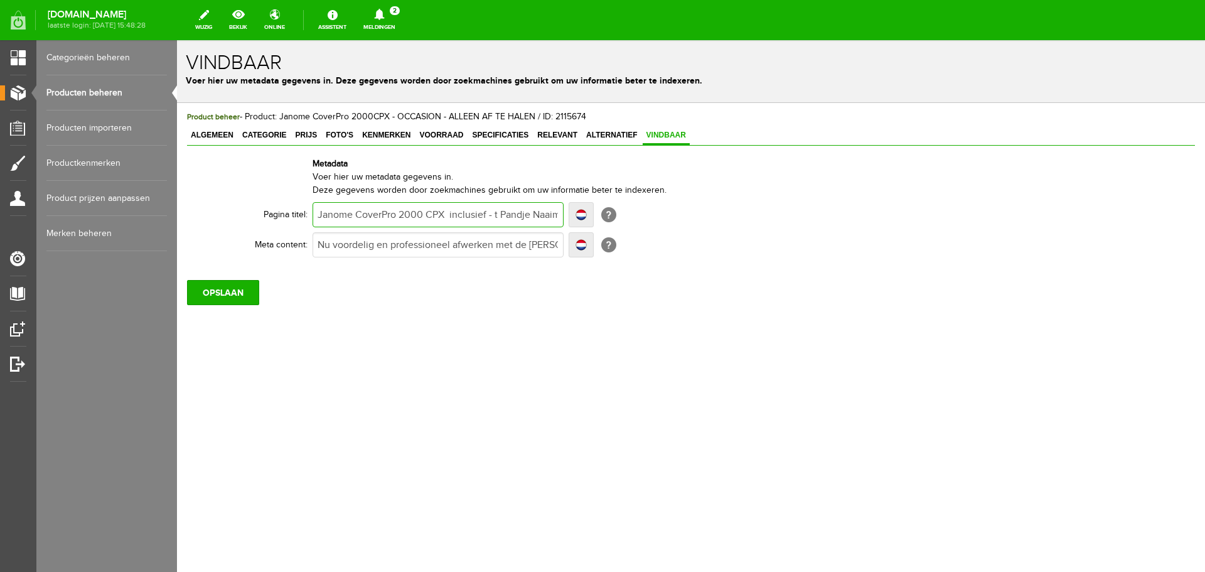
type input "Janome CoverPro 2000 CPX inclusief - t Pandje Naaimachines"
type input "Janome CoverPro 2000 CPX inclusief b- t Pandje Naaimachines"
type input "Janome CoverPro 2000 CPX inclusief bo- t Pandje Naaimachines"
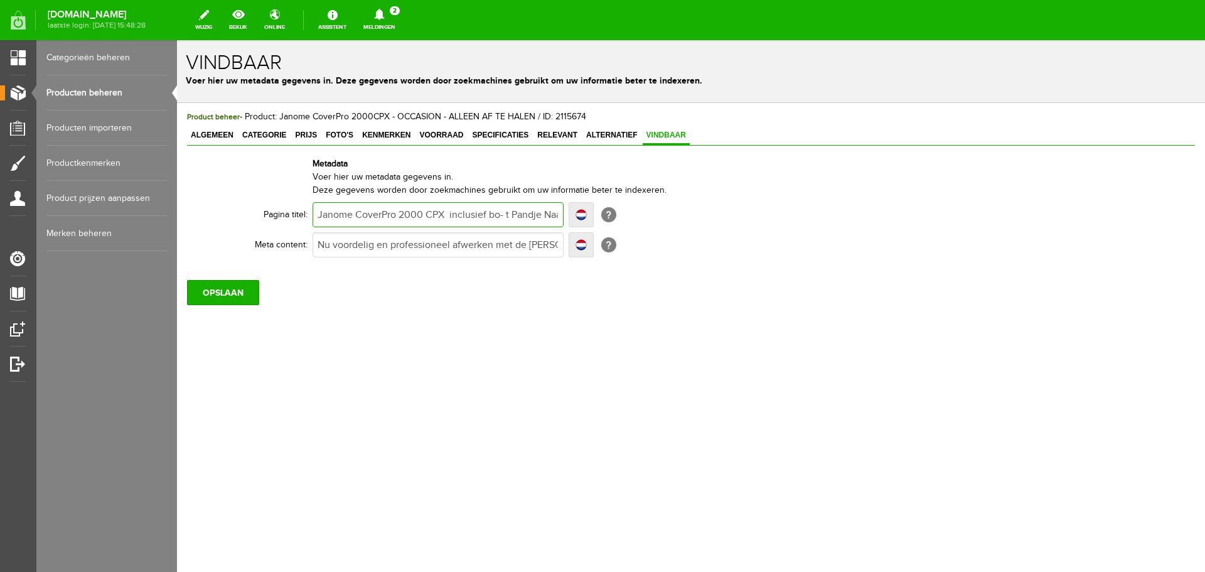
type input "Janome CoverPro 2000 CPX inclusief bon- t Pandje Naaimachines"
type input "Janome CoverPro 2000 CPX inclusief bonu- t Pandje Naaimachines"
type input "Janome CoverPro 2000 CPX inclusief bonus- t Pandje Naaimachines"
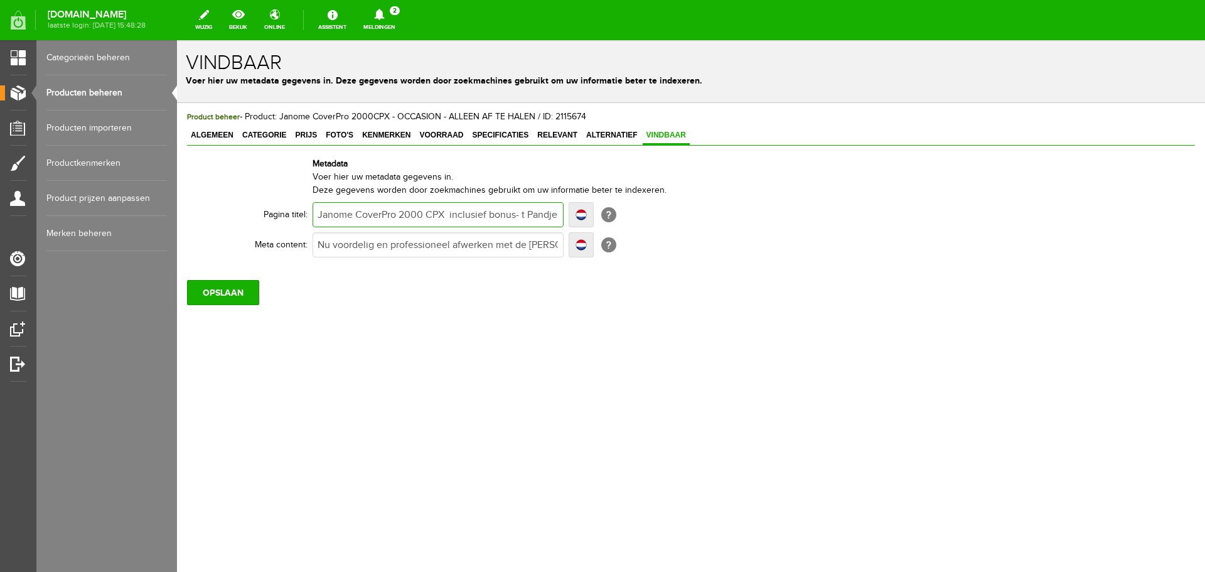
type input "Janome CoverPro 2000 CPX inclusief bonus- t Pandje Naaimachines"
type input "Janome CoverPro 2000 CPX inclusief bonusa- t Pandje Naaimachines"
type input "Janome CoverPro 2000 CPX inclusief bonusac- t Pandje Naaimachines"
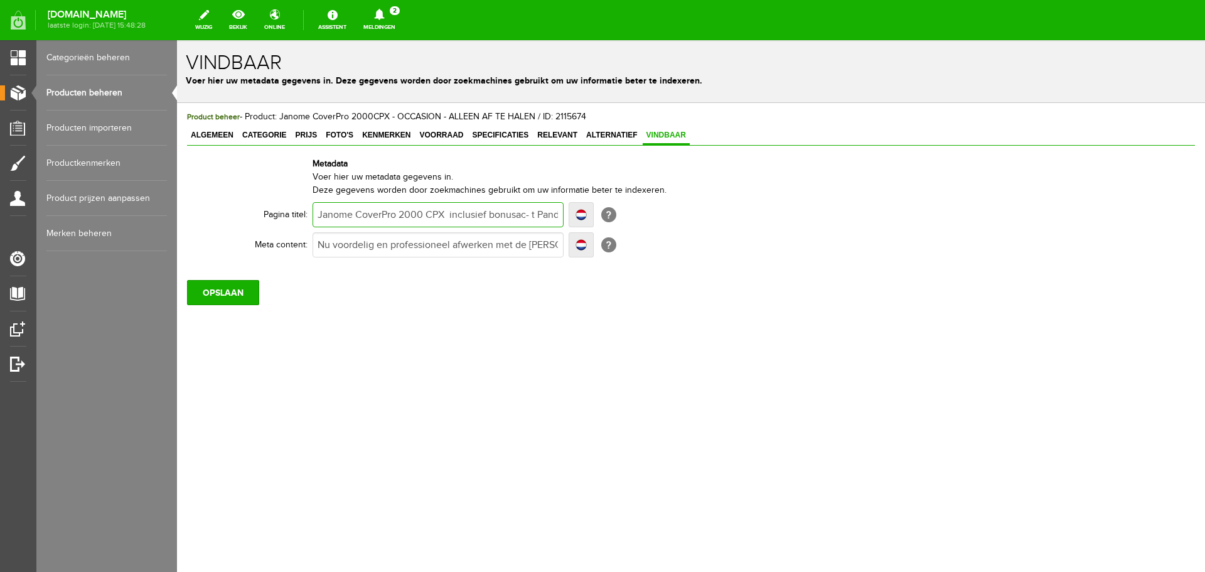
type input "Janome CoverPro 2000 CPX inclusief bonusacc- t Pandje Naaimachines"
type input "Janome CoverPro 2000 CPX inclusief bonusacce- t Pandje Naaimachines"
type input "Janome CoverPro 2000 CPX inclusief bonusacces- t Pandje Naaimachines"
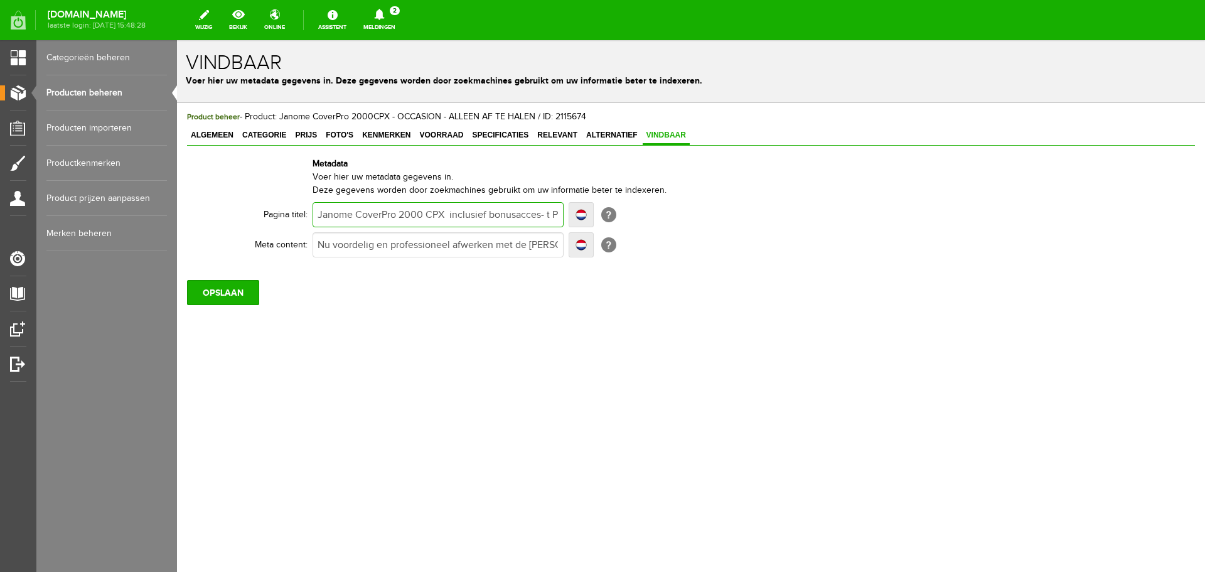
type input "Janome CoverPro 2000 CPX inclusief bonusacces- t Pandje Naaimachines"
type input "Janome CoverPro 2000 CPX inclusief bonusaccess- t Pandje Naaimachines"
type input "Janome CoverPro 2000 CPX inclusief bonusaccesso- t Pandje Naaimachines"
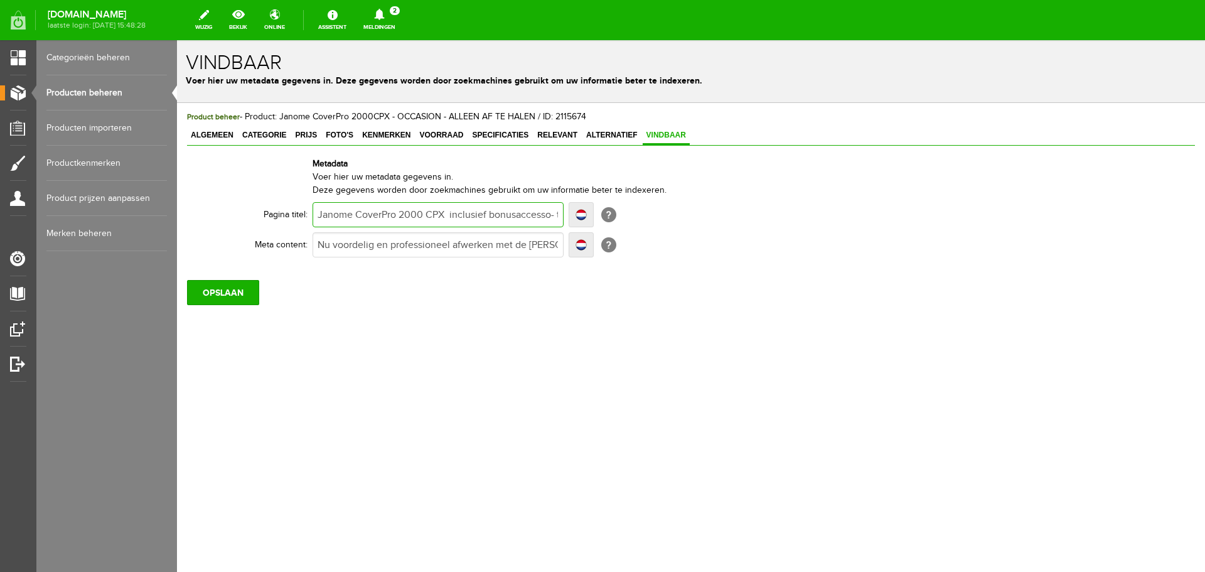
type input "Janome CoverPro 2000 CPX inclusief bonusaccessoi- t Pandje Naaimachines"
type input "Janome CoverPro 2000 CPX inclusief bonusaccessoir- t Pandje Naaimachines"
type input "Janome CoverPro 2000 CPX inclusief bonusaccessoirt- t Pandje Naaimachines"
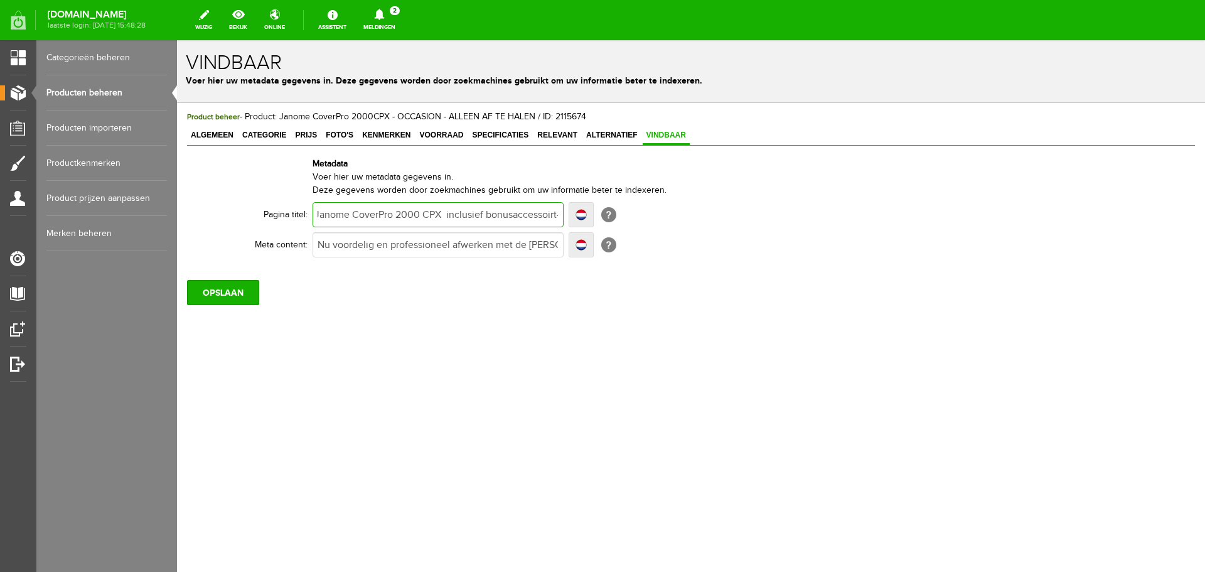
type input "Janome CoverPro 2000 CPX inclusief bonusaccessoirt- t Pandje Naaimachines"
type input "Janome CoverPro 2000 CPX inclusief bonusaccessoirte- t Pandje Naaimachines"
type input "Janome CoverPro 2000 CPX inclusief bonusaccessoirtes- t Pandje Naaimachines"
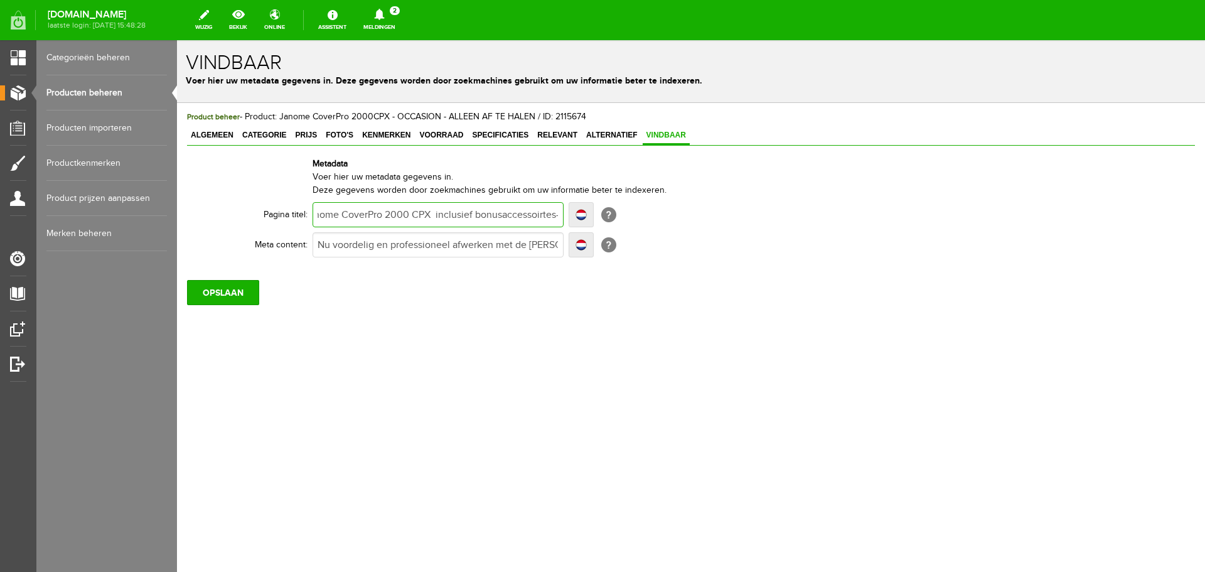
type input "Janome CoverPro 2000 CPX inclusief bonusaccessoirtes- t Pandje Naaimachines"
type input "Janome CoverPro 2000 CPX inclusief bonusaccessoirte- t Pandje Naaimachines"
type input "Janome CoverPro 2000 CPX inclusief bonusaccessoirt- t Pandje Naaimachines"
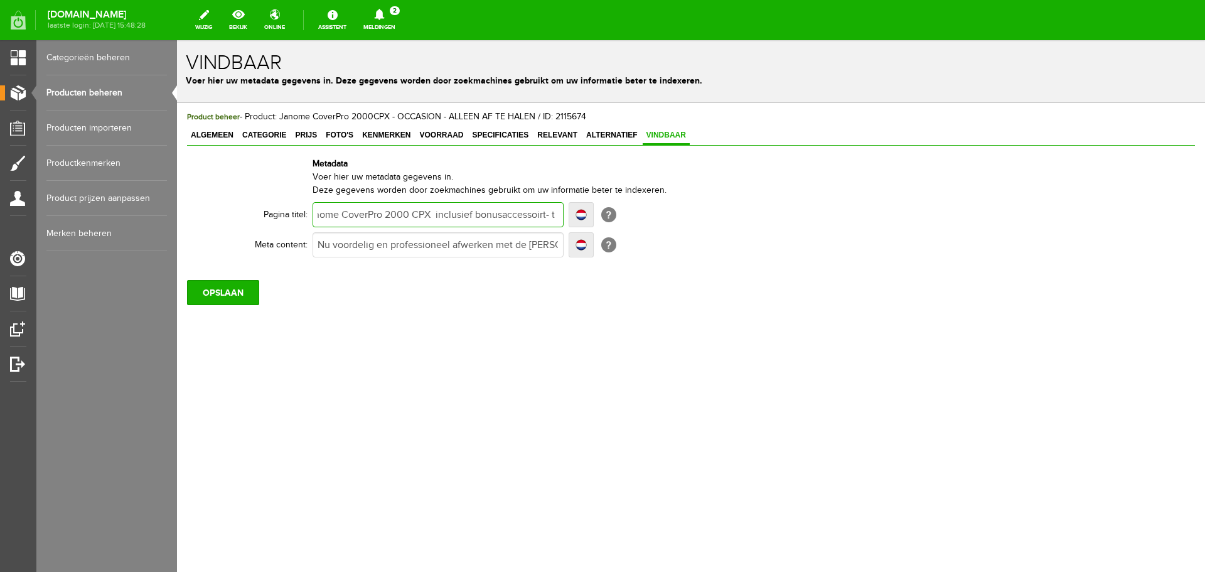
type input "Janome CoverPro 2000 CPX inclusief bonusaccessoir- t Pandje Naaimachines"
type input "Janome CoverPro 2000 CPX inclusief bonusaccessoire- t Pandje Naaimachines"
type input "Janome CoverPro 2000 CPX inclusief bonusaccessoires- t Pandje Naaimachines"
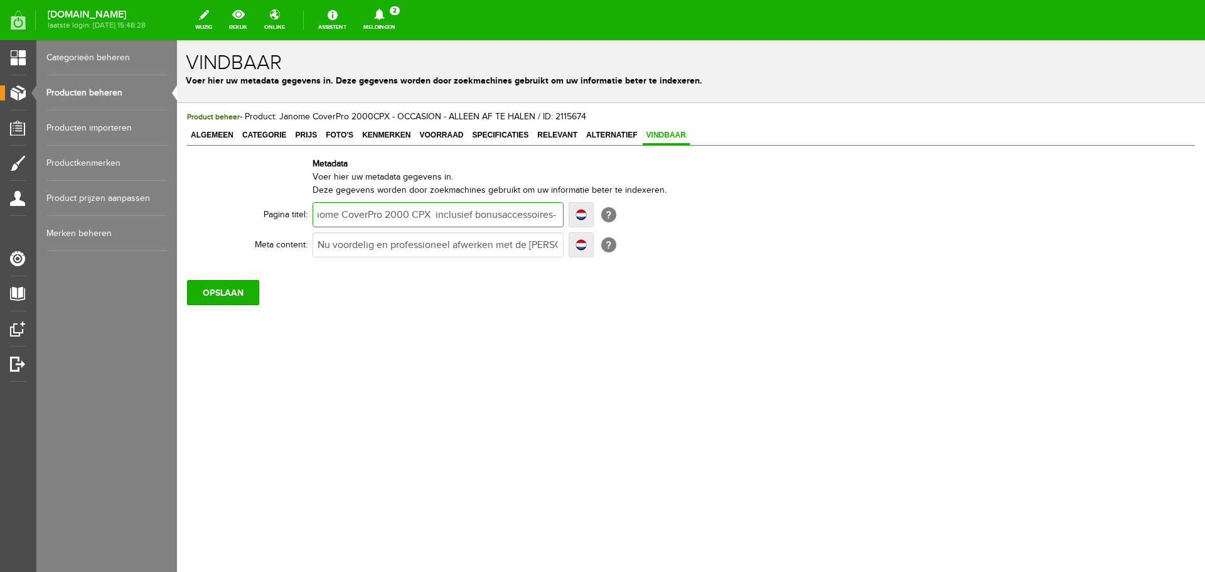
type input "Janome CoverPro 2000 CPX inclusief bonusaccessoires- t Pandje Naaimachines"
type input "Janome CoverPro 2000 CPX inclusief bonusaccessoires - t Pandje Naaimachines"
click at [436, 216] on input "Janome CoverPro 2000 CPX inclusief bonusaccessoires - t Pandje Naaimachines" at bounding box center [438, 214] width 251 height 25
type input "Janome CoverPro 2000 CPX tinclusief bonusaccessoires - t Pandje Naaimachines"
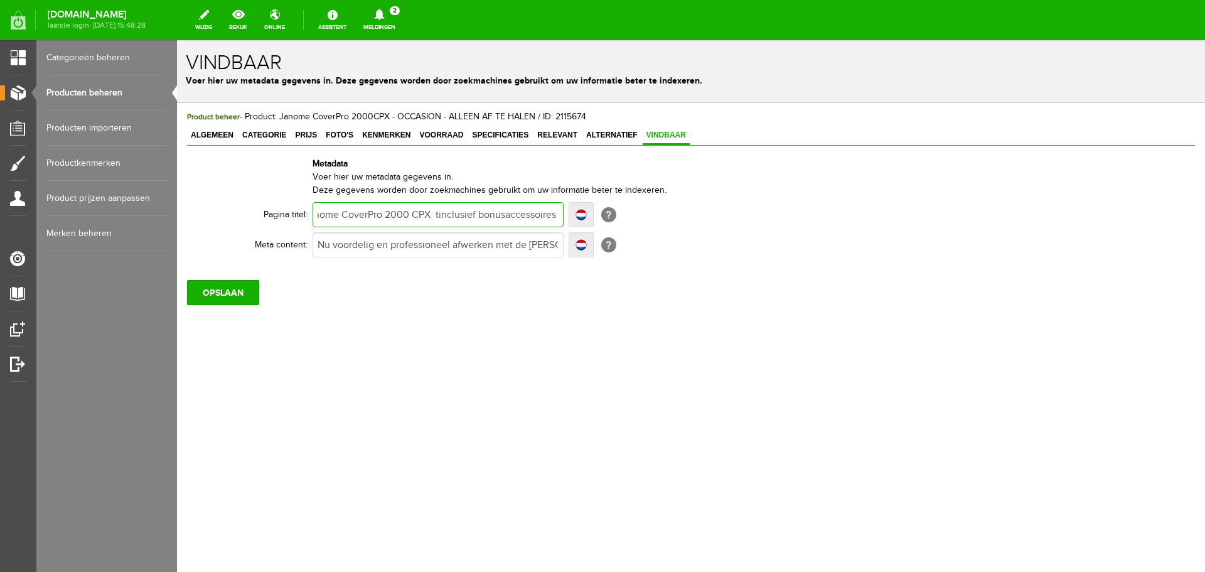
type input "Janome CoverPro 2000 CPX tinclusief bonusaccessoires - t Pandje Naaimachines"
type input "Janome CoverPro 2000 CPX twinclusief bonusaccessoires - t Pandje Naaimachines"
type input "Janome CoverPro 2000 CPX tweinclusief bonusaccessoires - t Pandje Naaimachines"
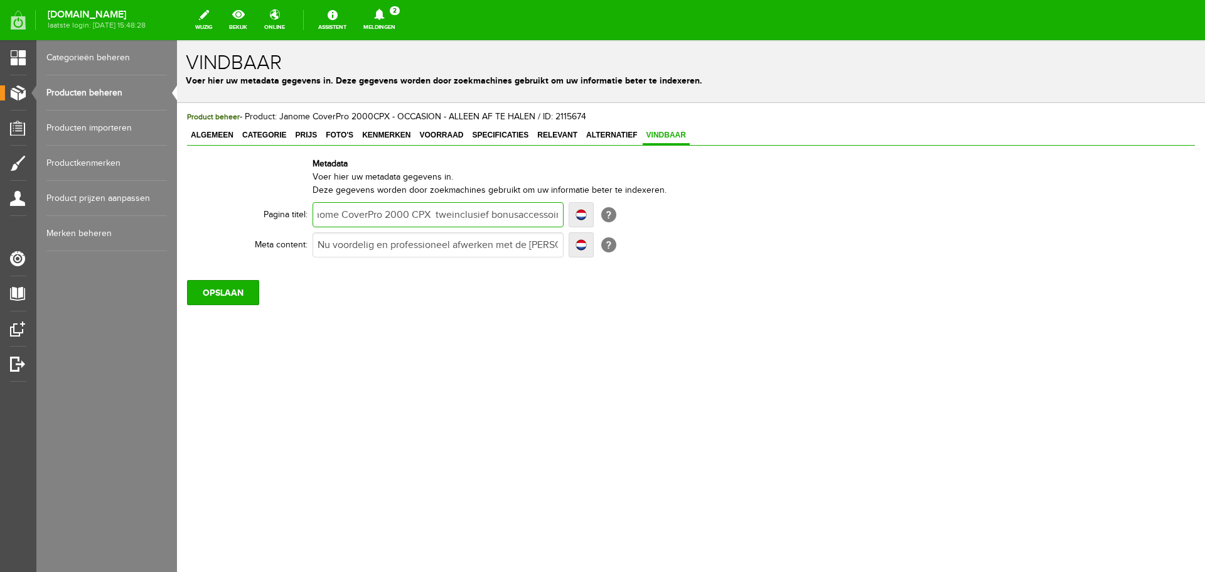
type input "Janome CoverPro 2000 CPX tweeinclusief bonusaccessoires - t Pandje Naaimachines"
type input "Janome CoverPro 2000 CPX tweedinclusief bonusaccessoires - t Pandje Naaimachines"
type input "Janome CoverPro 2000 CPX tweedeinclusief bonusaccessoires - t Pandje Naaimachin…"
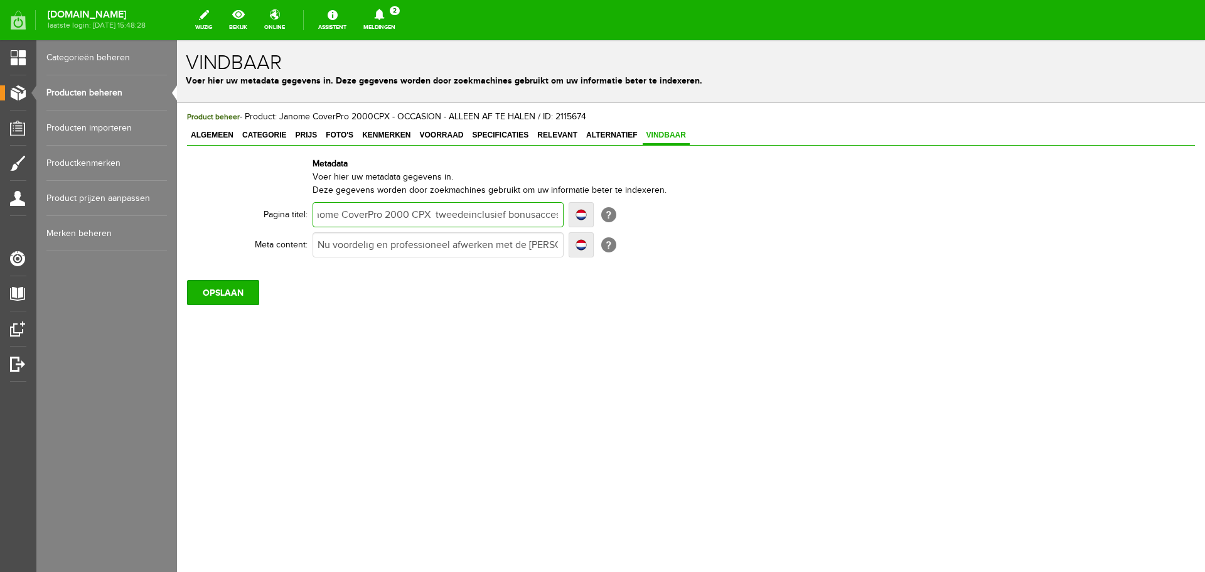
type input "Janome CoverPro 2000 CPX tweedeinclusief bonusaccessoires - t Pandje Naaimachin…"
type input "Janome CoverPro 2000 CPX tweedehinclusief bonusaccessoires - t Pandje Naaimachi…"
type input "Janome CoverPro 2000 CPX tweedehaninclusief bonusaccessoires - t Pandje Naaimac…"
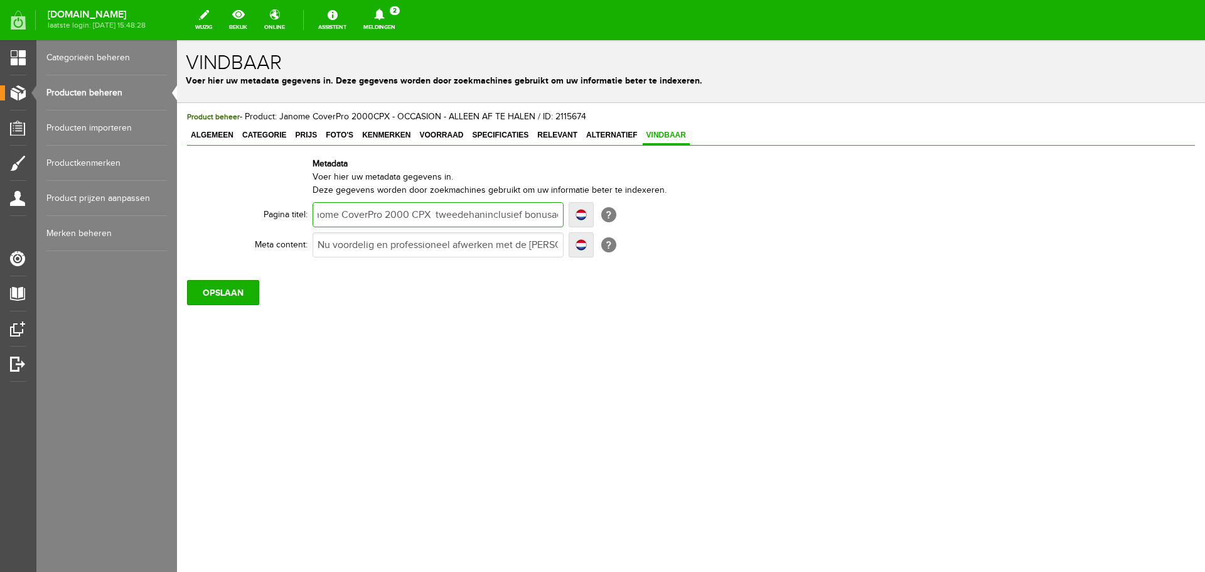
type input "Janome CoverPro 2000 CPX tweedehandinclusief bonusaccessoires - t Pandje Naaima…"
type input "Janome CoverPro 2000 CPX tweedehandsinclusief bonusaccessoires - t Pandje Naaim…"
type input "Janome CoverPro 2000 CPX tweedehands inclusief bonusaccessoires - t Pandje Naai…"
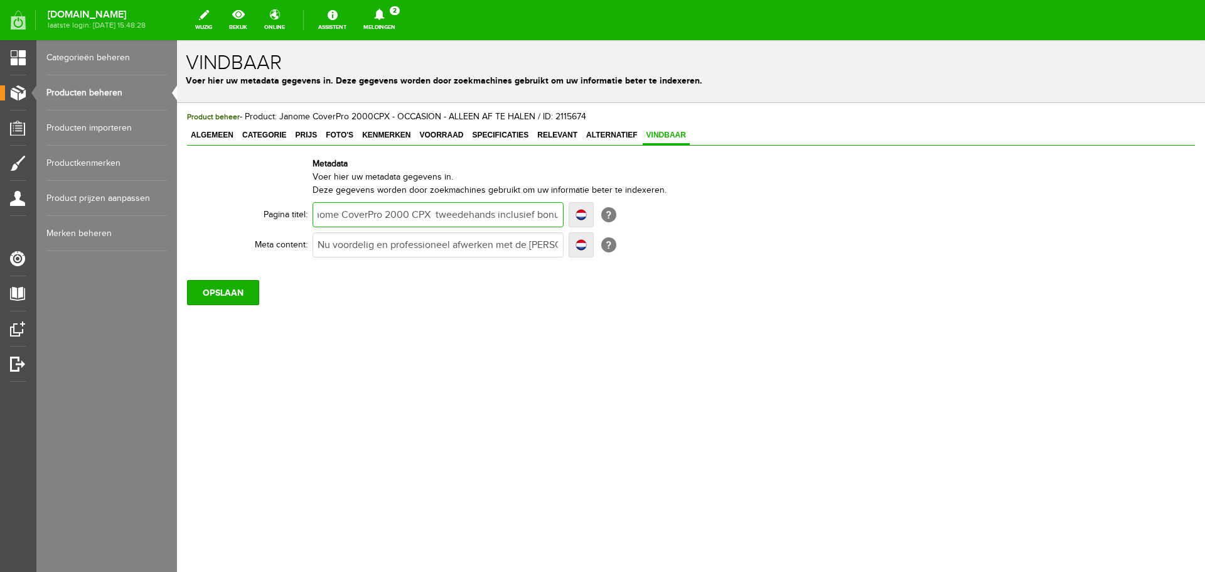
type input "Janome CoverPro 2000 CPX tweedehands inclusief bonusaccessoires - t Pandje Naai…"
click at [232, 304] on input "OPSLAAN" at bounding box center [223, 292] width 72 height 25
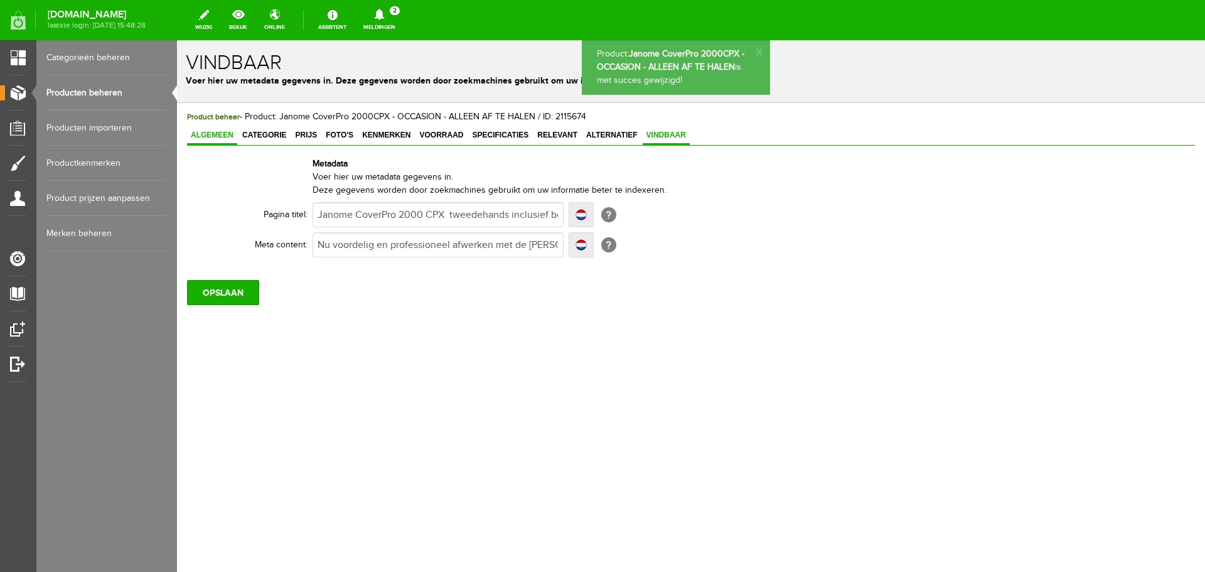
click at [214, 136] on span "Algemeen" at bounding box center [212, 135] width 50 height 9
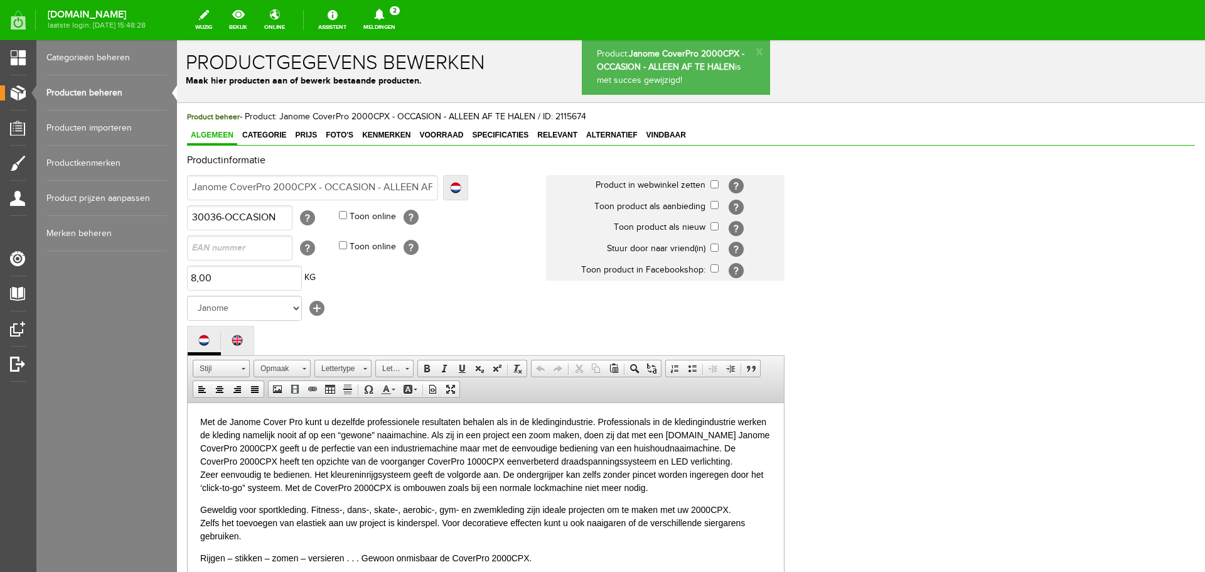
click at [303, 420] on p "Met de Janome Cover Pro kunt u dezelfde professionele resultaten behalen als in…" at bounding box center [485, 454] width 571 height 79
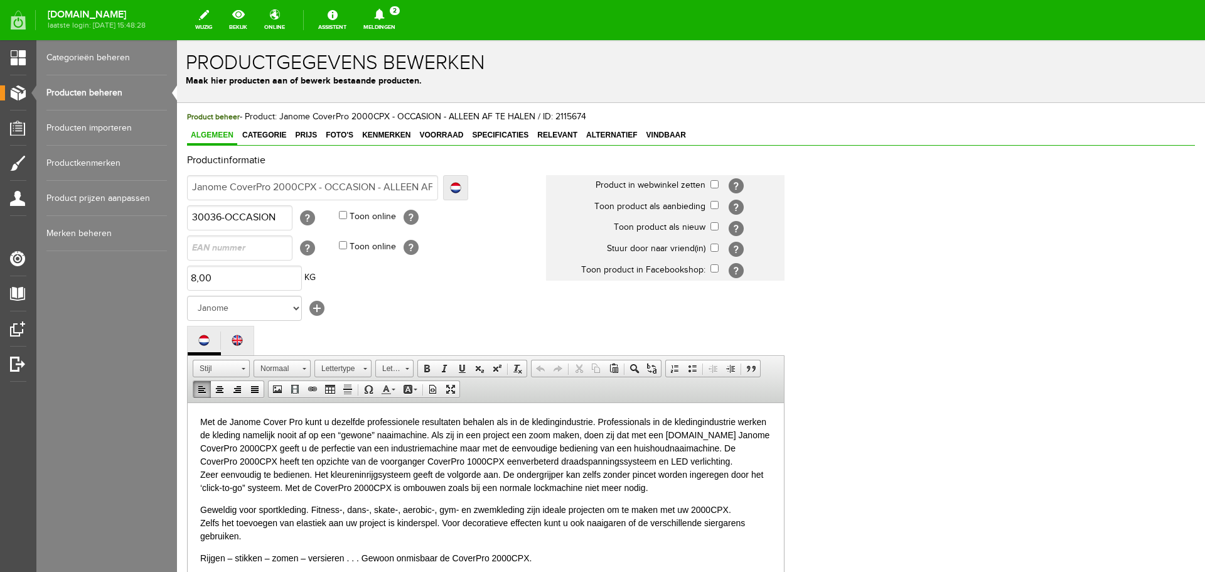
click at [225, 420] on p "Met de Janome Cover Pro kunt u dezelfde professionele resultaten behalen als in…" at bounding box center [485, 454] width 571 height 79
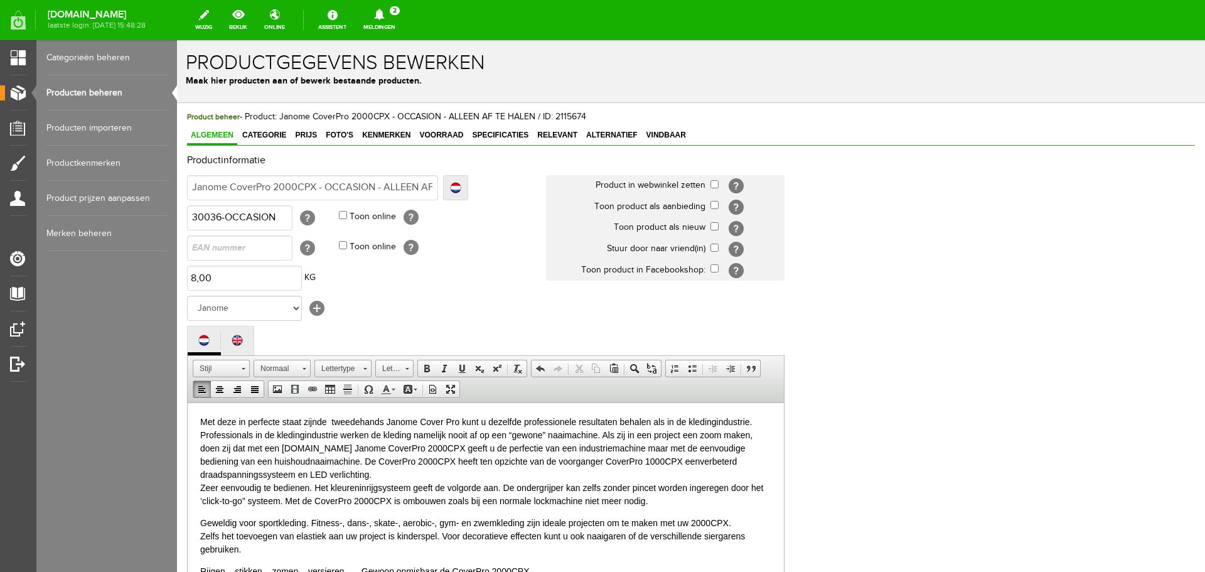
drag, startPoint x: 459, startPoint y: 420, endPoint x: 468, endPoint y: 422, distance: 9.6
click at [459, 420] on p "Met deze in perfecte staat zijnde tweedehands Janome Cover Pro kunt u dezelfde …" at bounding box center [485, 461] width 571 height 92
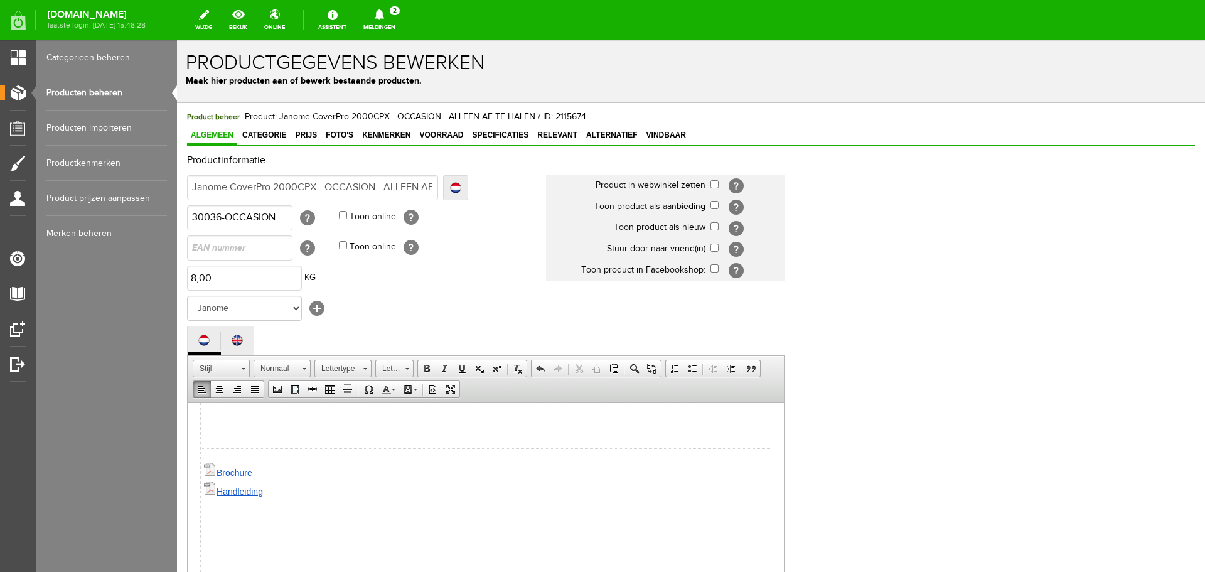
scroll to position [565, 0]
click at [254, 133] on span "Categorie" at bounding box center [263, 135] width 51 height 9
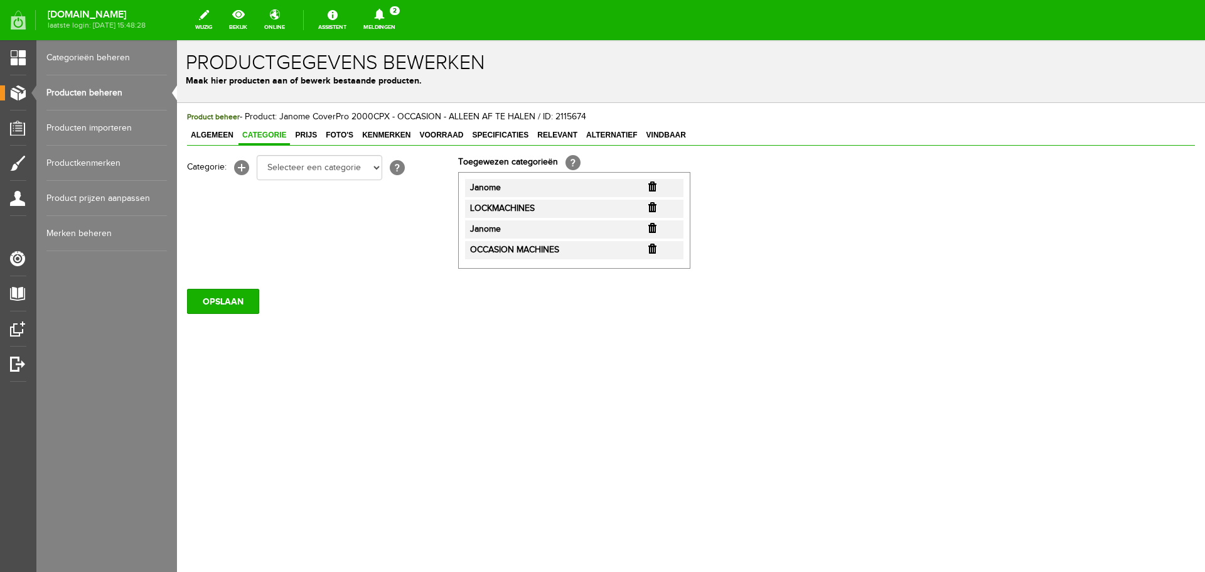
scroll to position [0, 0]
click at [301, 134] on span "Prijs" at bounding box center [305, 135] width 29 height 9
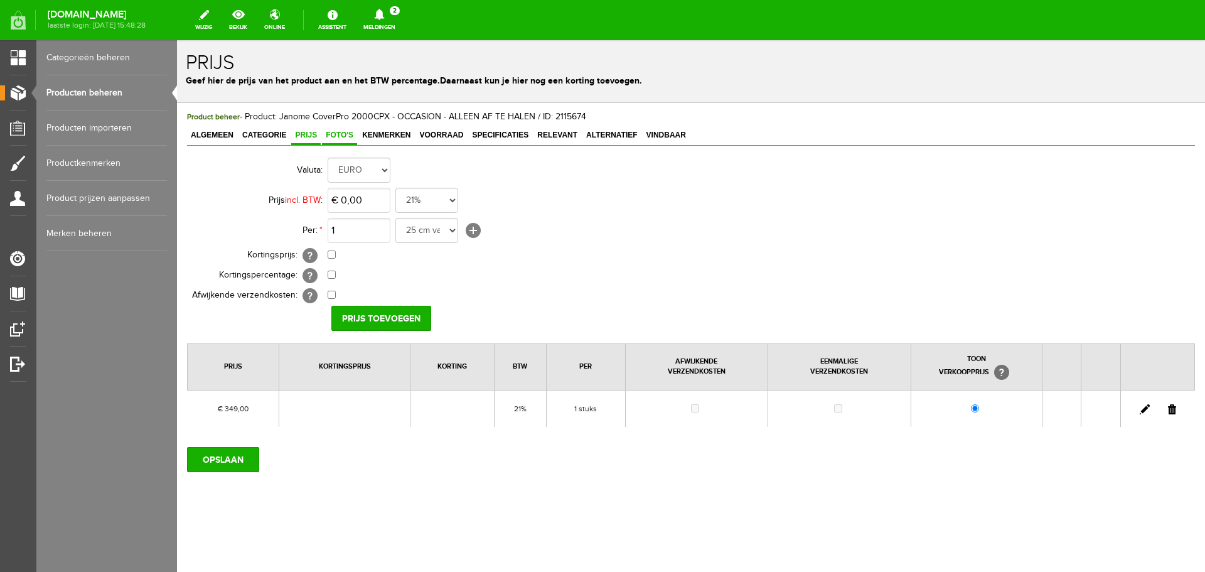
click at [344, 132] on span "Foto's" at bounding box center [339, 135] width 35 height 9
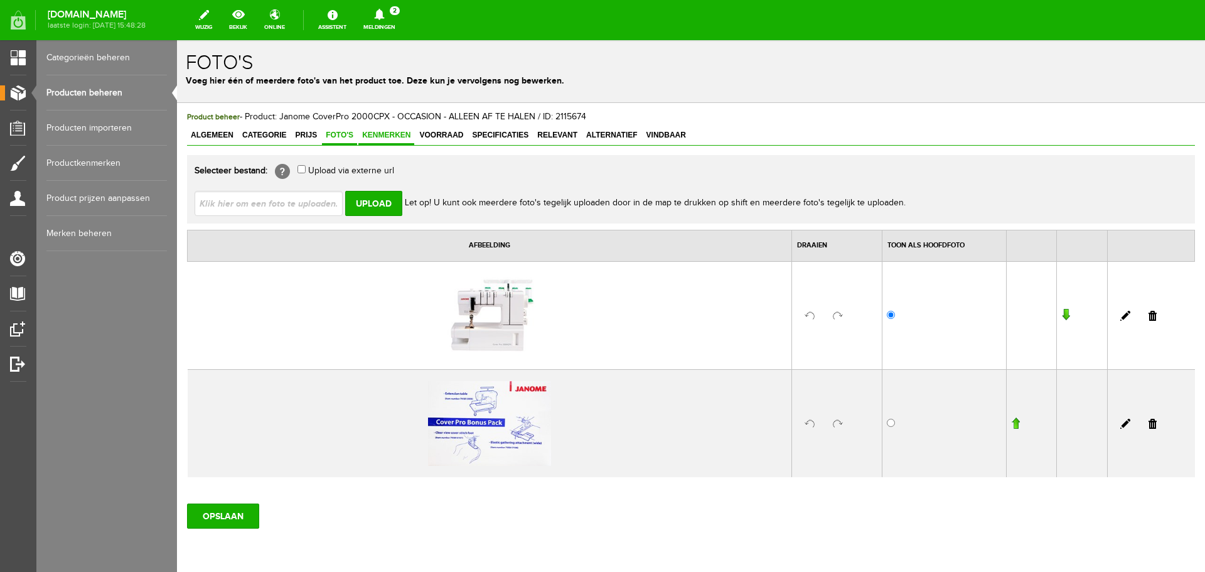
click at [369, 134] on span "Kenmerken" at bounding box center [386, 135] width 56 height 9
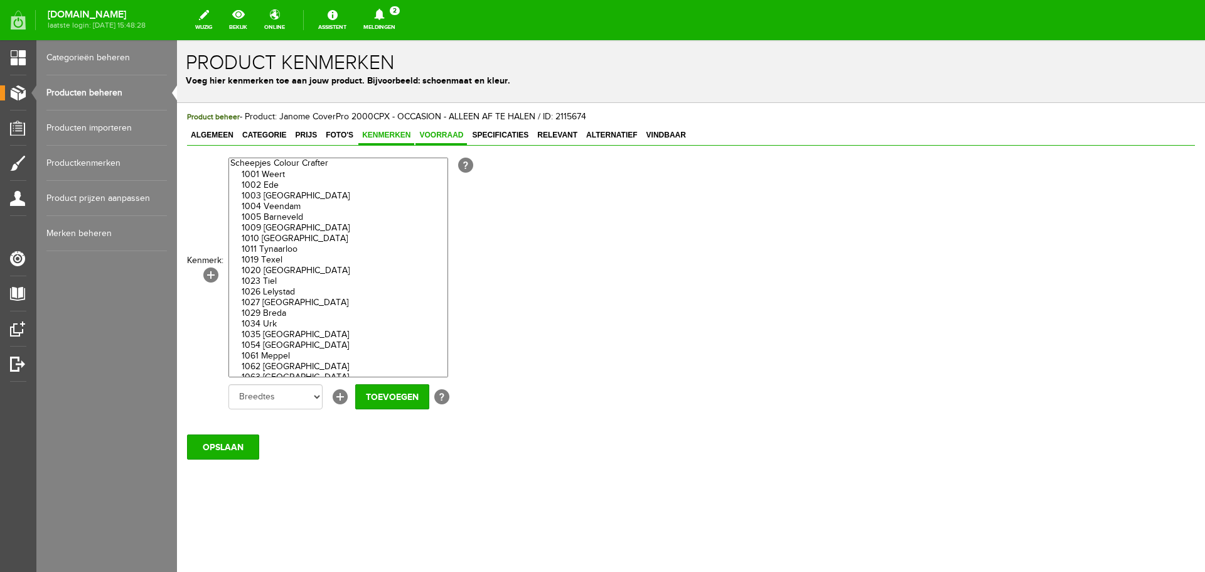
click at [434, 132] on span "Voorraad" at bounding box center [440, 135] width 51 height 9
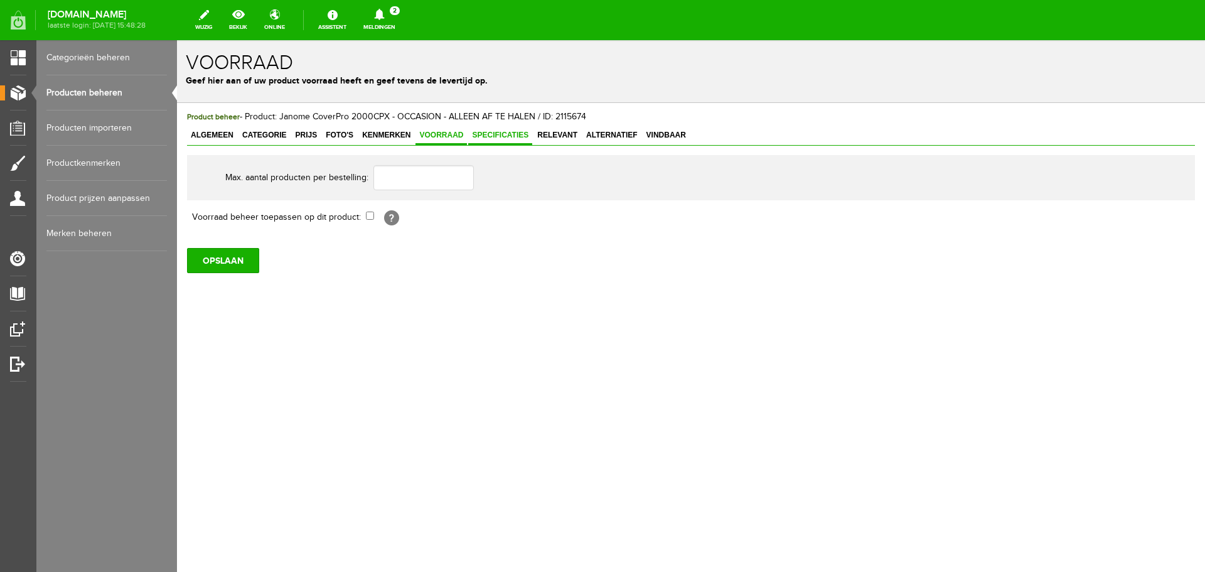
click at [482, 132] on span "Specificaties" at bounding box center [500, 135] width 64 height 9
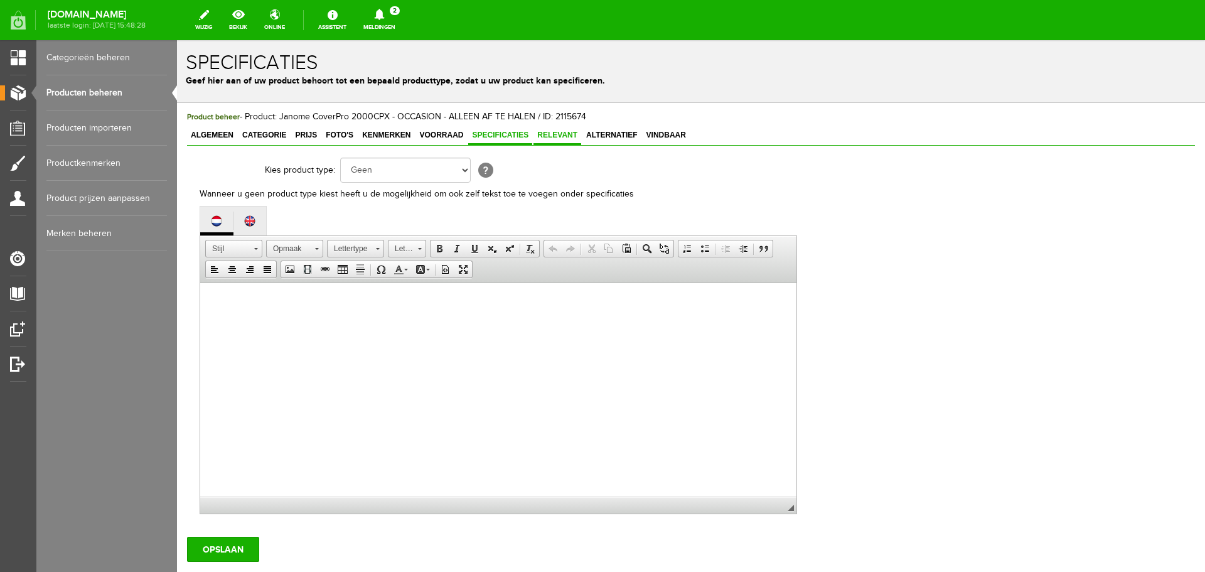
drag, startPoint x: 549, startPoint y: 136, endPoint x: 572, endPoint y: 137, distance: 23.2
click at [550, 136] on span "Relevant" at bounding box center [557, 135] width 48 height 9
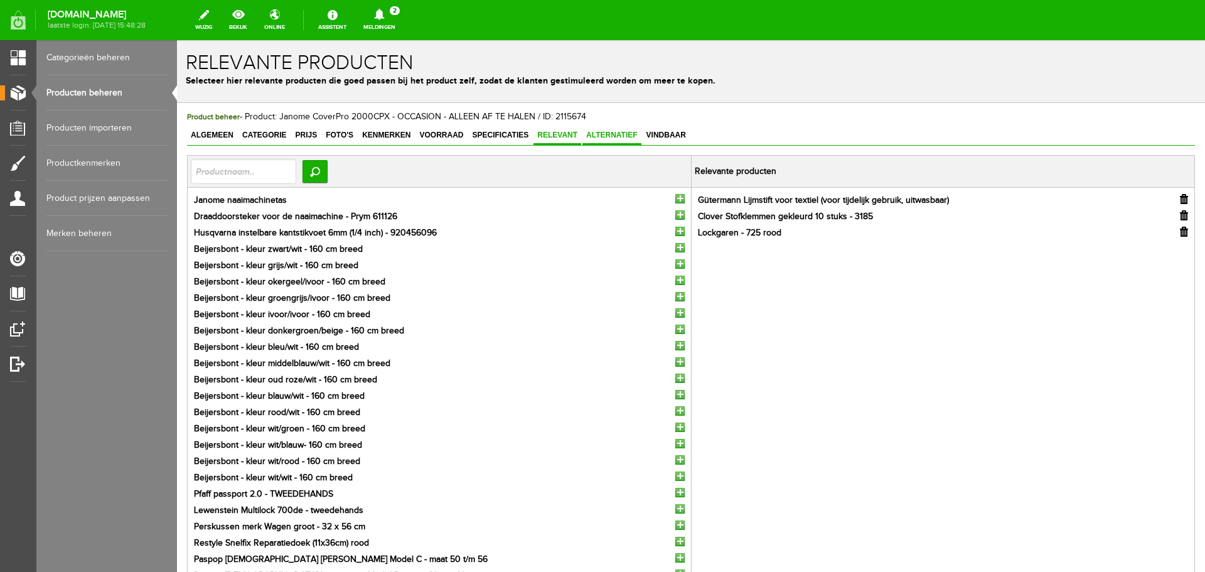
click at [608, 135] on span "Alternatief" at bounding box center [611, 135] width 59 height 9
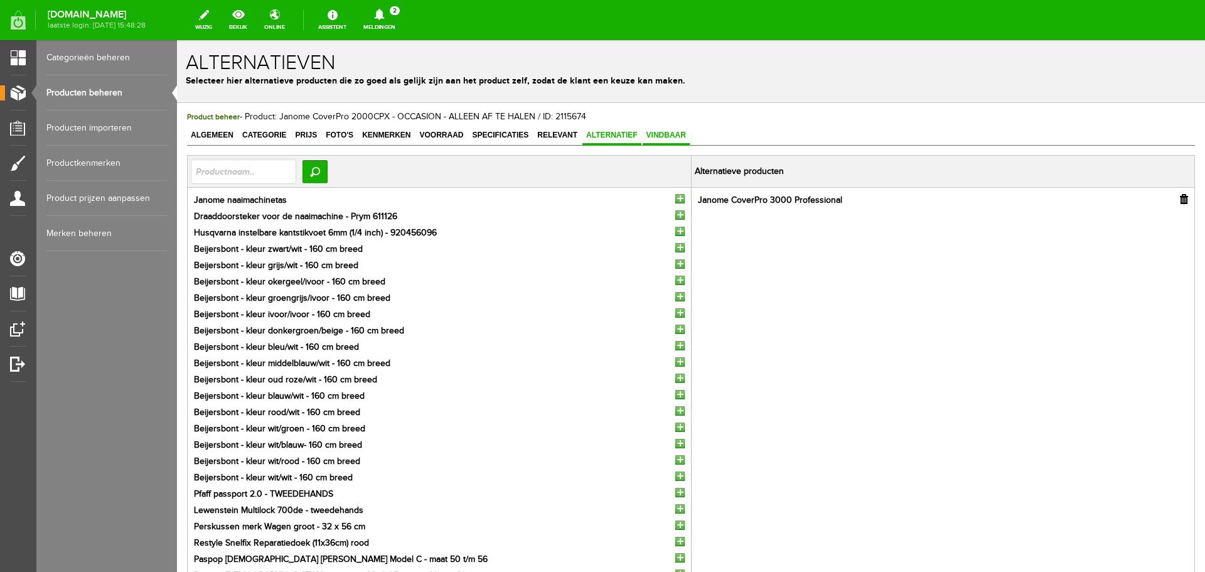
click at [665, 136] on span "Vindbaar" at bounding box center [666, 135] width 47 height 9
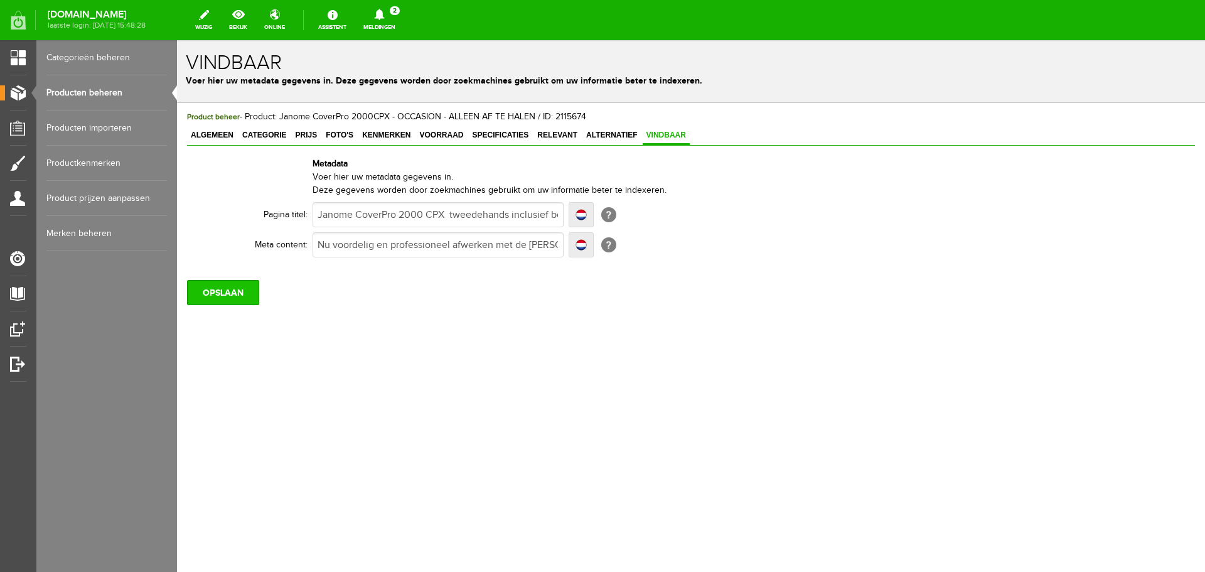
click at [242, 297] on input "OPSLAAN" at bounding box center [223, 292] width 72 height 25
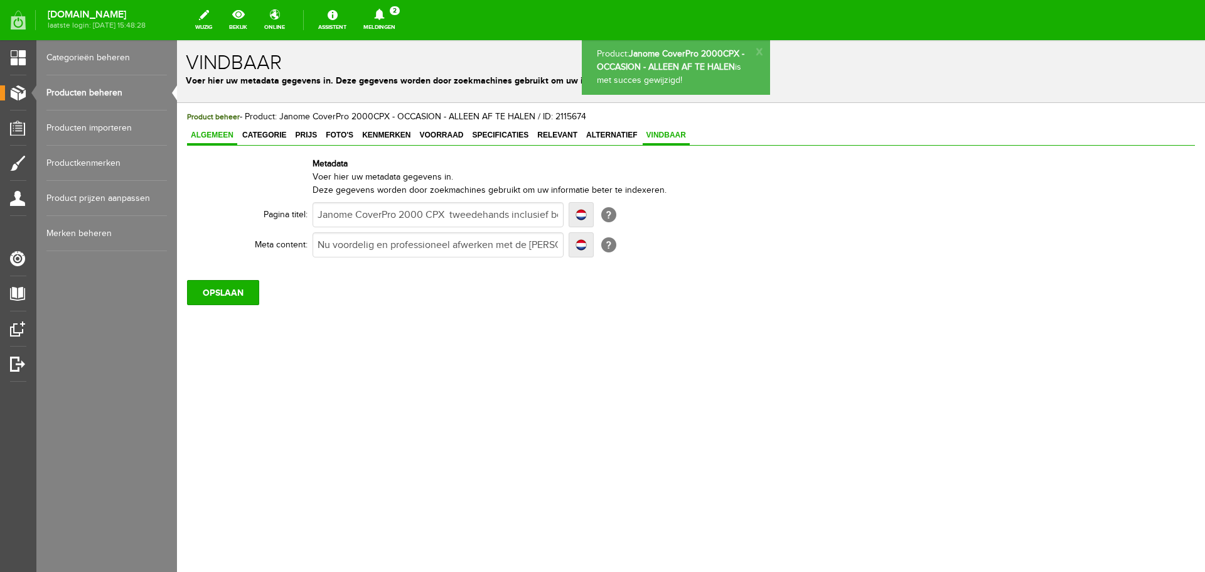
click at [203, 129] on link "Algemeen" at bounding box center [212, 136] width 50 height 18
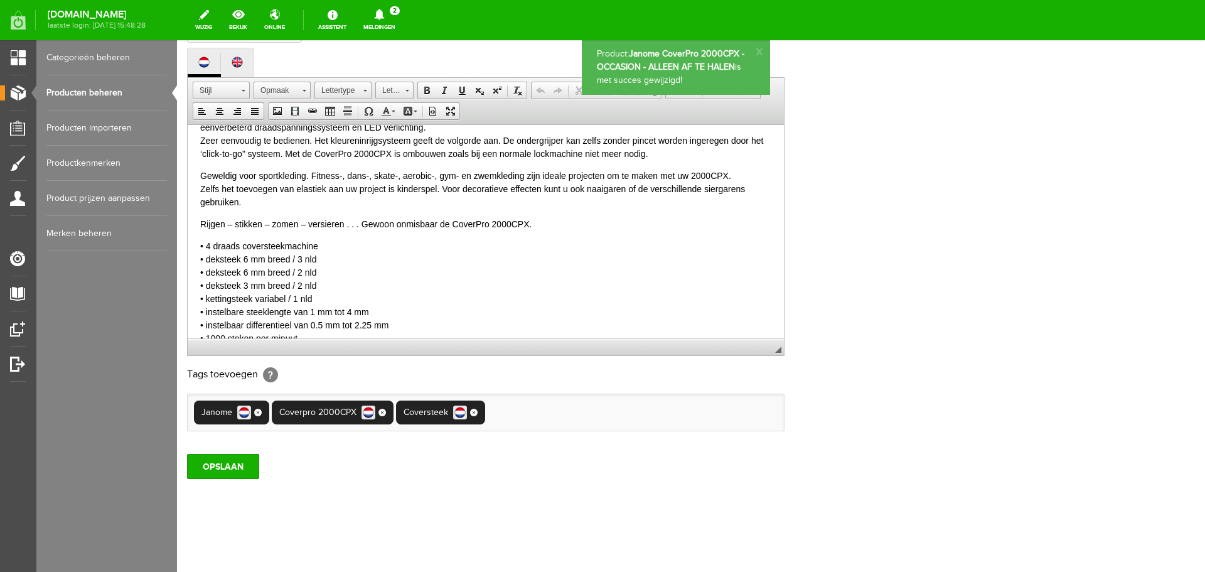
scroll to position [126, 0]
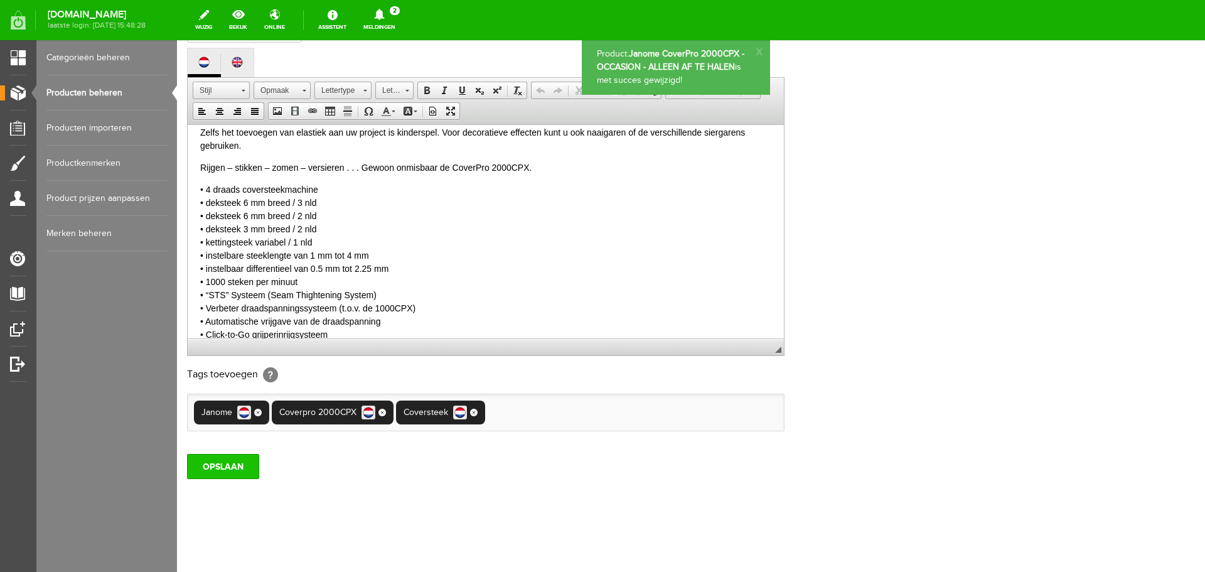
click at [229, 472] on input "OPSLAAN" at bounding box center [223, 466] width 72 height 25
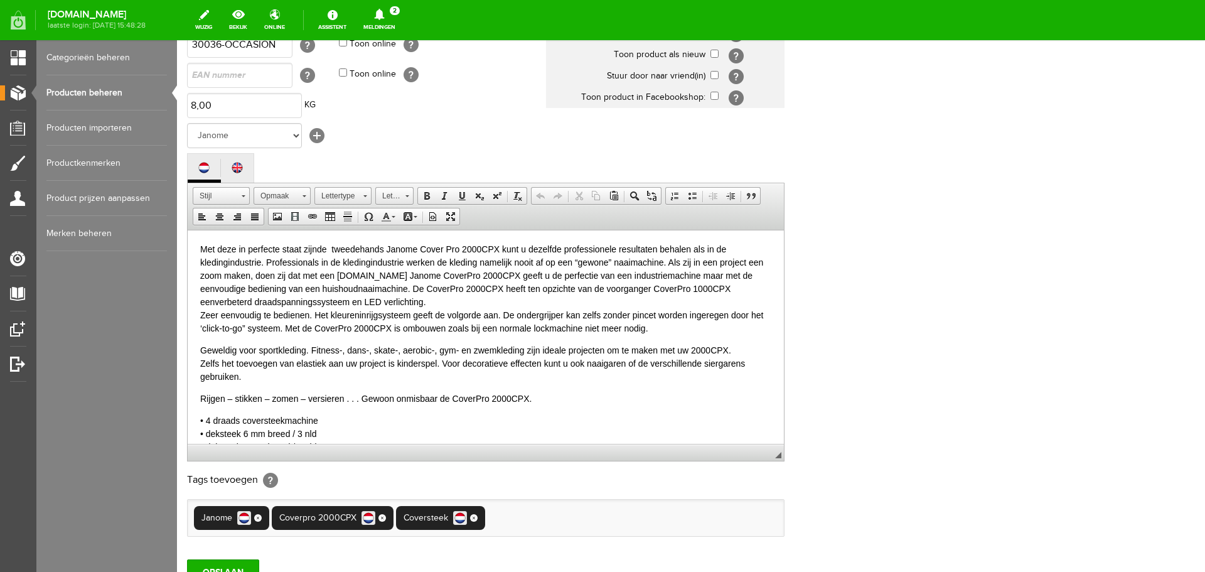
scroll to position [0, 0]
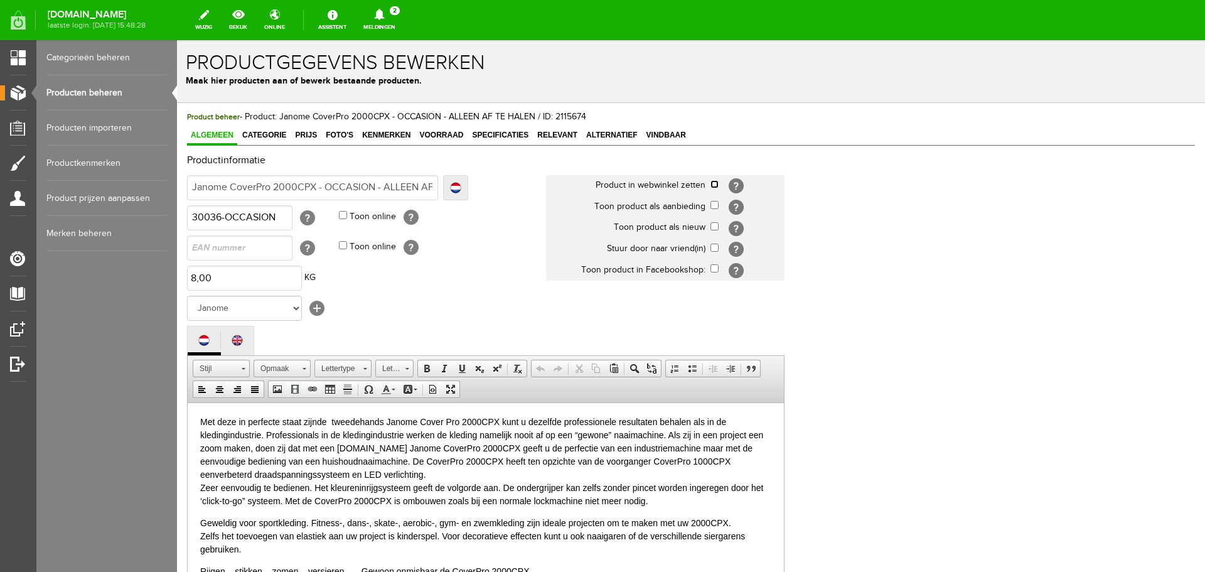
click at [714, 183] on input "checkbox" at bounding box center [714, 184] width 8 height 8
checkbox input "true"
click at [716, 205] on input "checkbox" at bounding box center [714, 205] width 8 height 8
checkbox input "true"
click at [263, 134] on span "Categorie" at bounding box center [263, 135] width 51 height 9
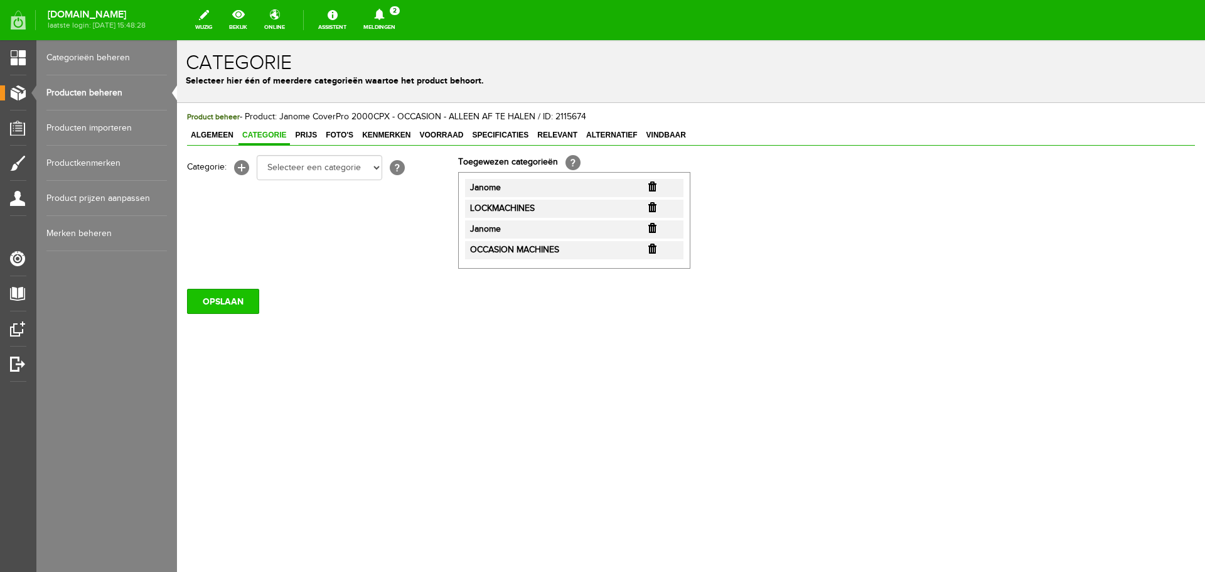
click at [218, 307] on input "OPSLAAN" at bounding box center [223, 301] width 72 height 25
click at [211, 134] on span "Algemeen" at bounding box center [212, 135] width 50 height 9
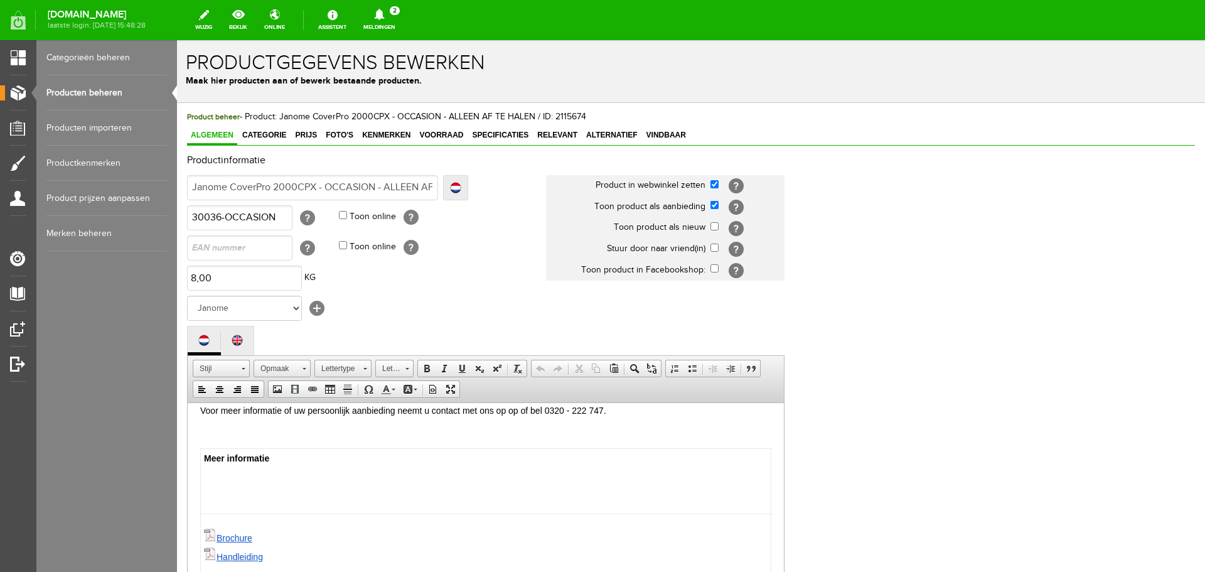
scroll to position [464, 0]
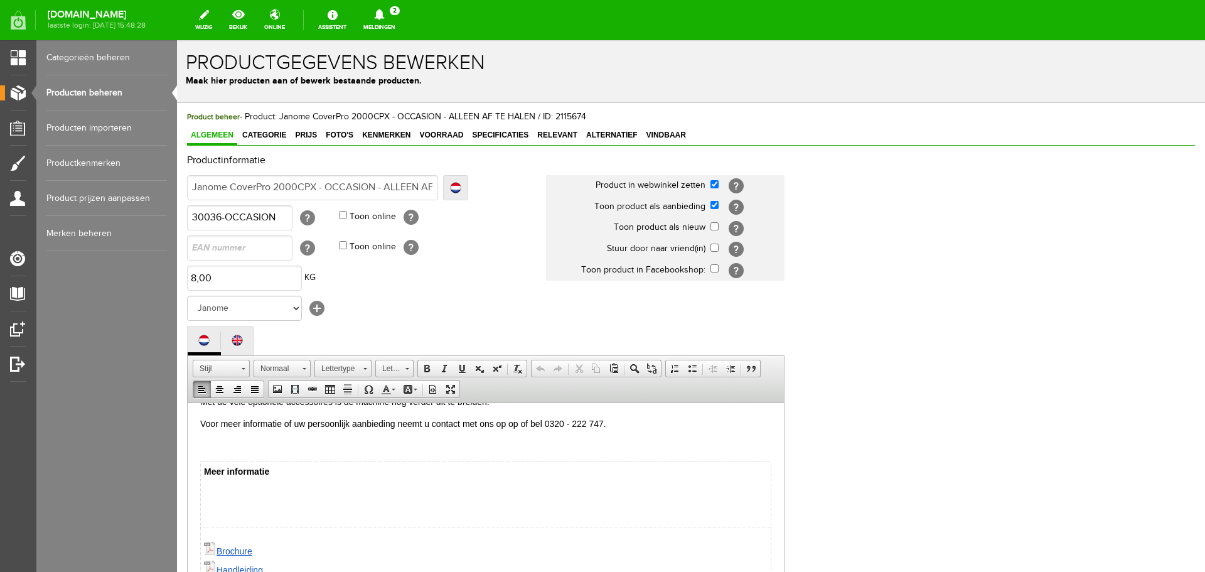
click at [214, 490] on td "Meer informatie" at bounding box center [486, 493] width 570 height 65
click at [286, 471] on td "Meer informatie" at bounding box center [486, 493] width 570 height 65
click at [223, 488] on td "Meer informatie" at bounding box center [486, 493] width 570 height 65
click at [216, 492] on td "Meer informatie" at bounding box center [486, 493] width 570 height 65
drag, startPoint x: 203, startPoint y: 472, endPoint x: 380, endPoint y: 506, distance: 179.7
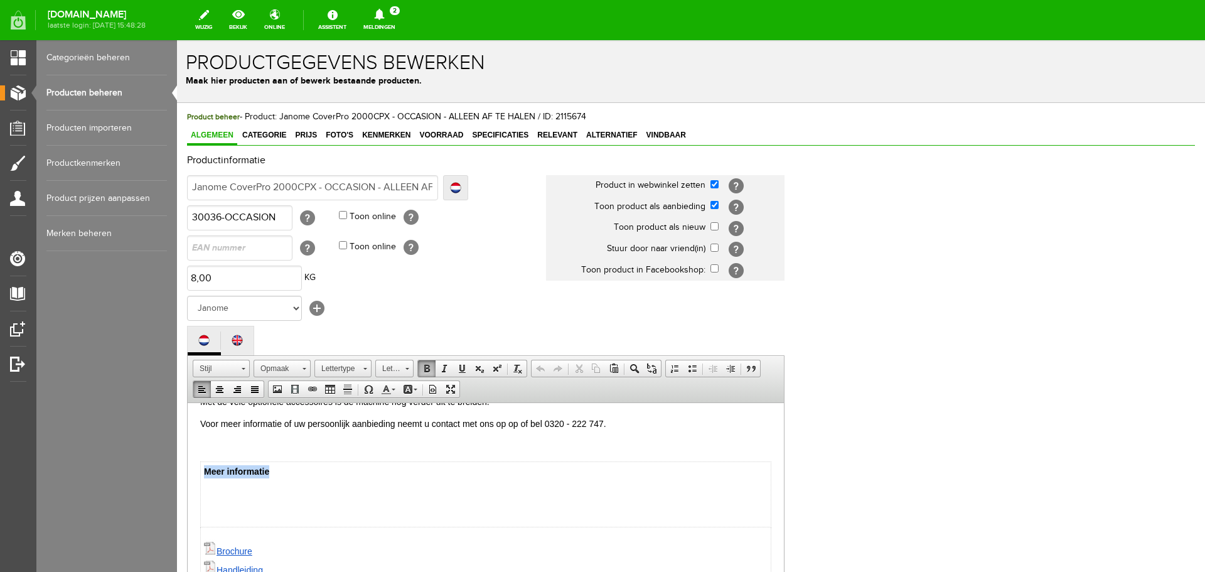
click at [380, 506] on td "Meer informatie" at bounding box center [486, 493] width 570 height 65
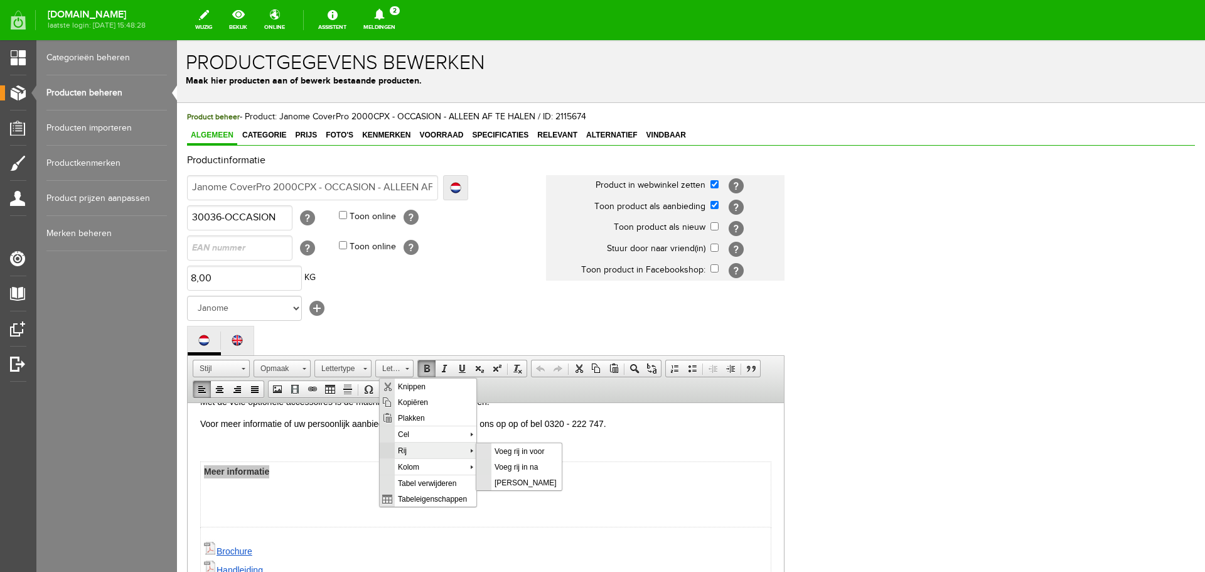
scroll to position [0, 0]
click at [445, 498] on span "Tabeleigenschappen" at bounding box center [436, 498] width 82 height 16
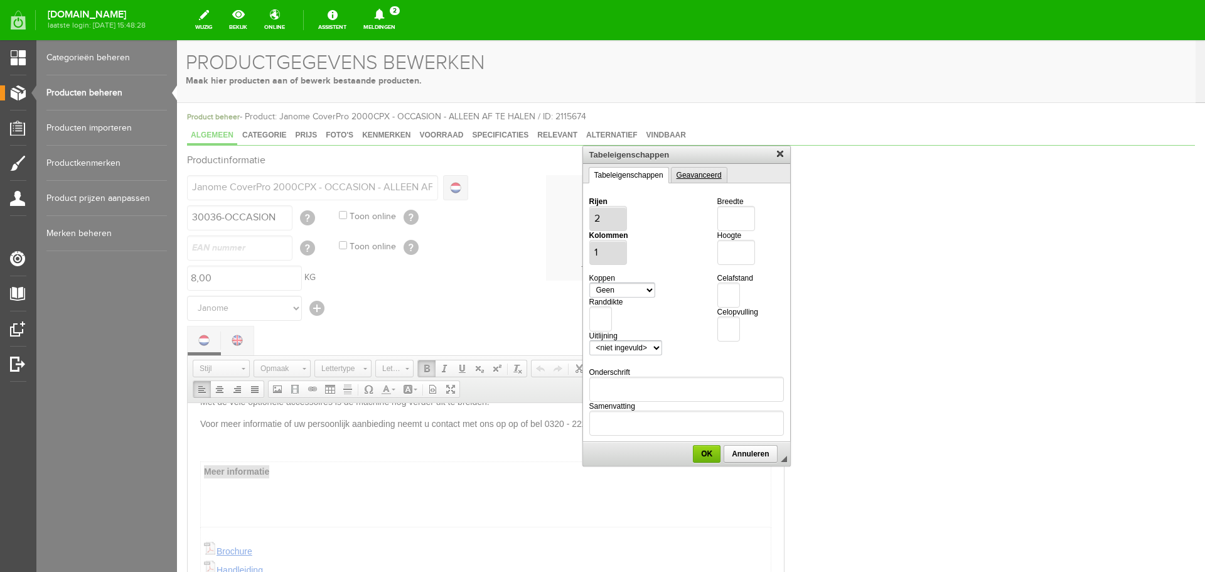
click at [697, 178] on link "Geavanceerd" at bounding box center [699, 175] width 56 height 16
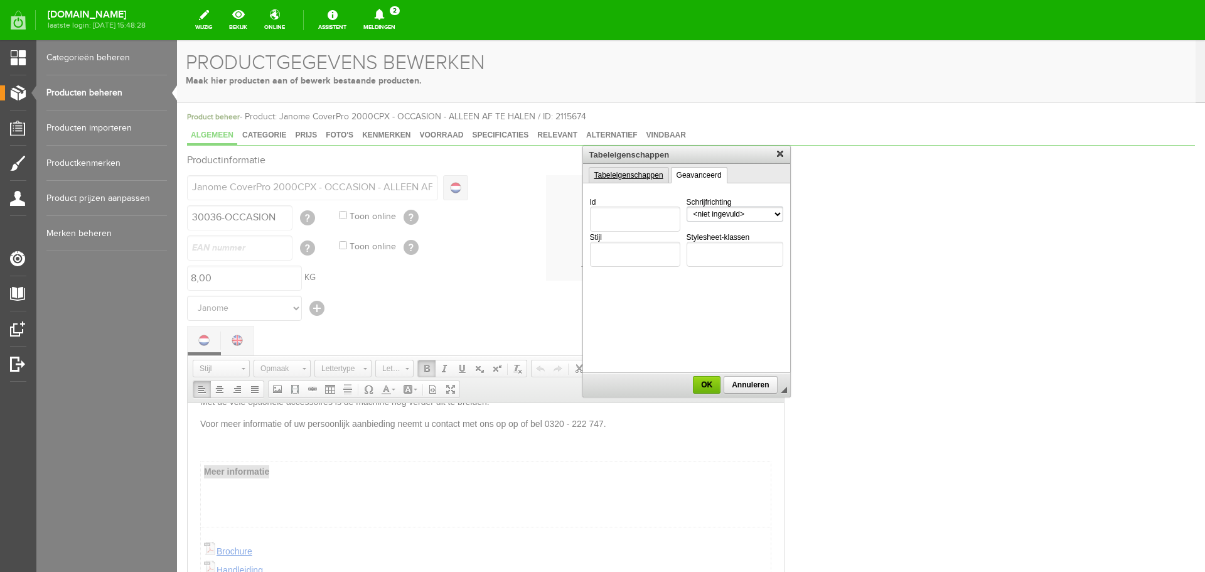
click at [625, 178] on link "Tabeleigenschappen" at bounding box center [629, 175] width 80 height 16
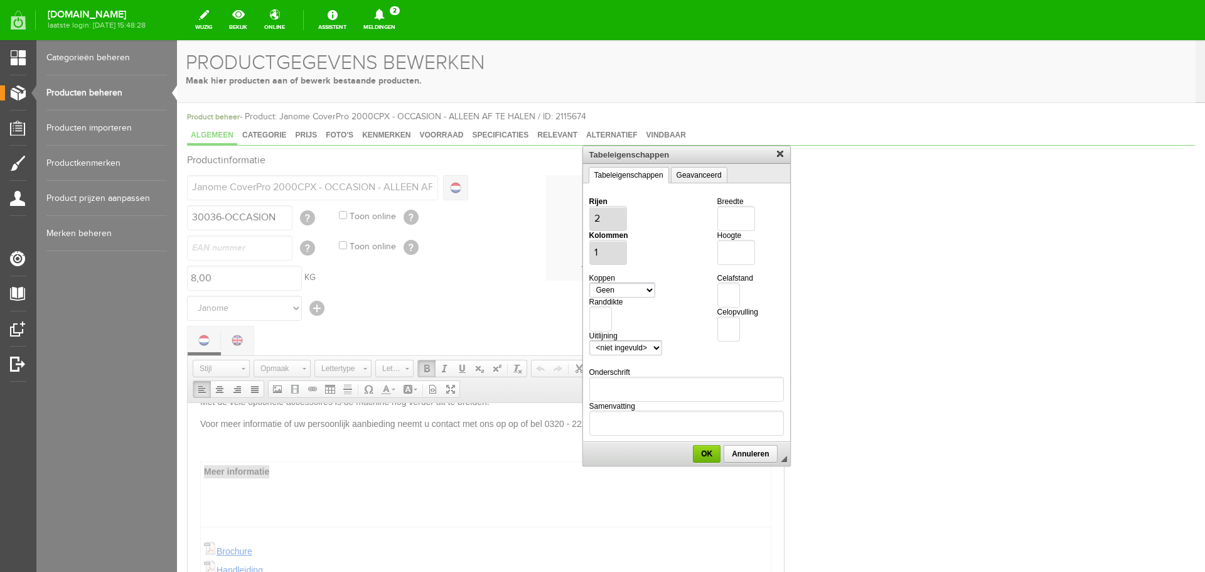
click at [255, 495] on div at bounding box center [686, 306] width 1019 height 532
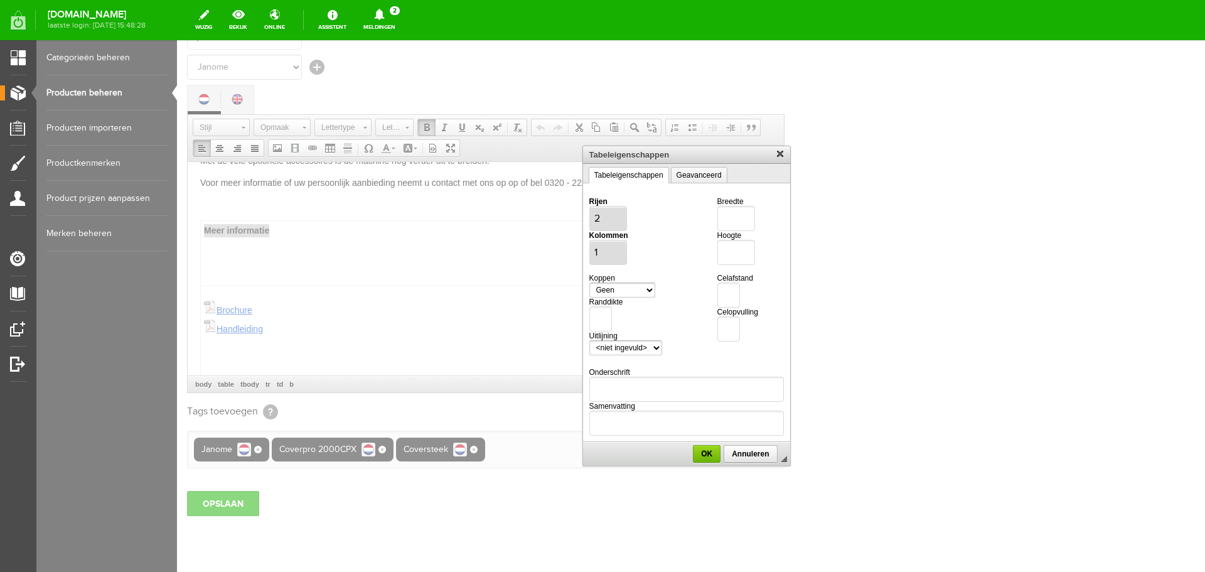
scroll to position [251, 0]
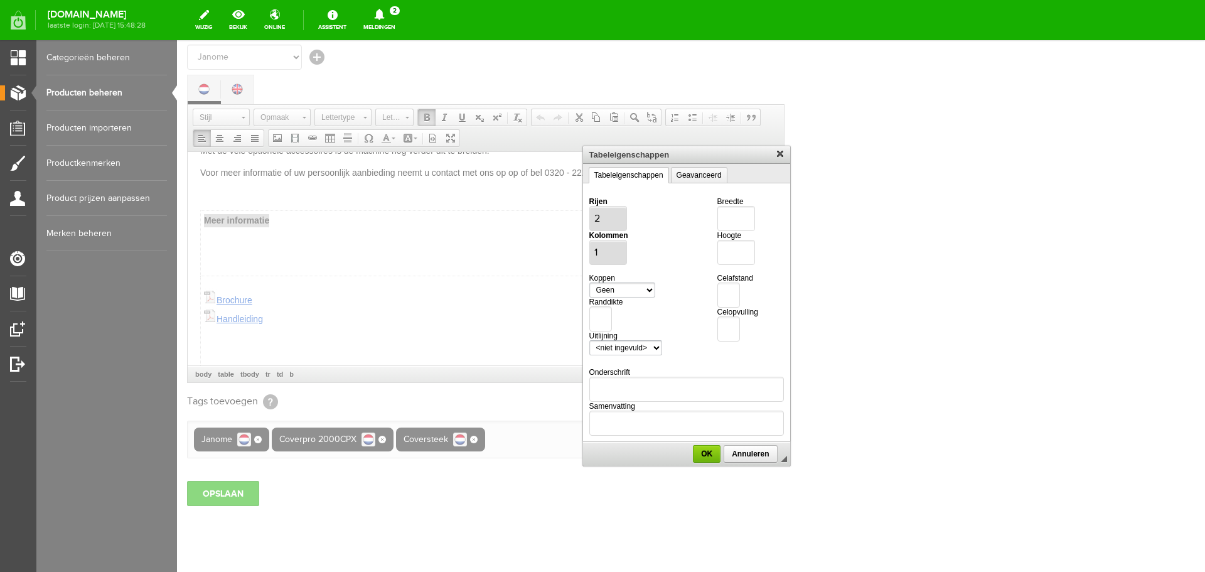
click at [232, 251] on div at bounding box center [686, 306] width 1019 height 532
click at [710, 456] on span "OK" at bounding box center [706, 453] width 25 height 9
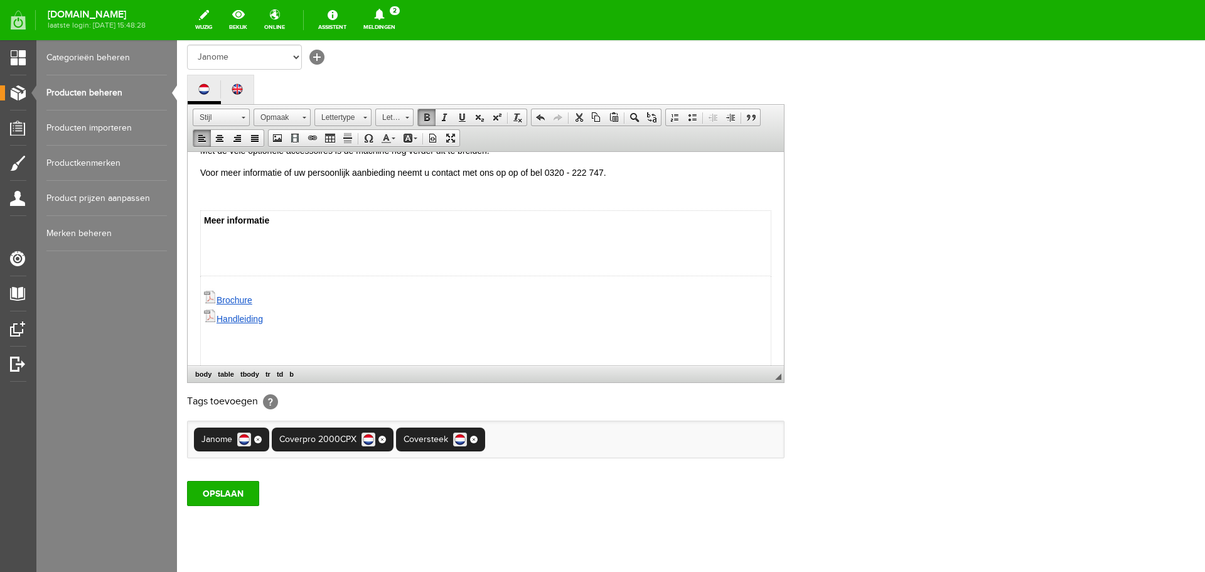
click at [279, 223] on td "Meer informatie" at bounding box center [486, 242] width 570 height 65
click at [316, 210] on table "Meer informatie Brochure Handleiding" at bounding box center [485, 344] width 571 height 268
click at [210, 249] on td "Meer informatie" at bounding box center [486, 242] width 570 height 65
click at [207, 257] on td "Meer informatie" at bounding box center [486, 242] width 570 height 65
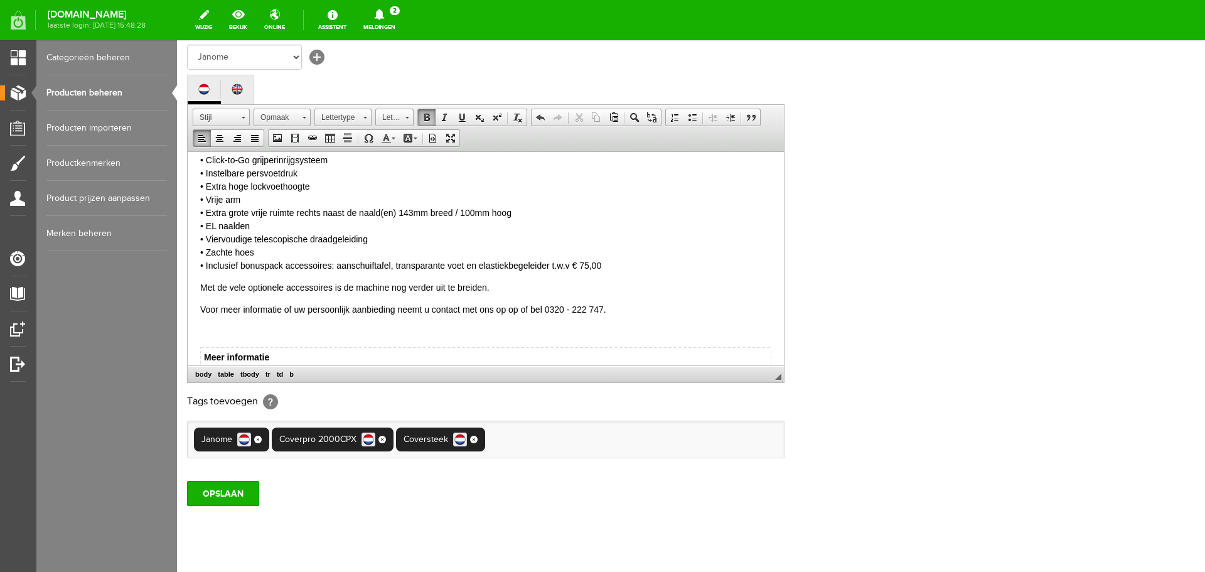
scroll to position [589, 0]
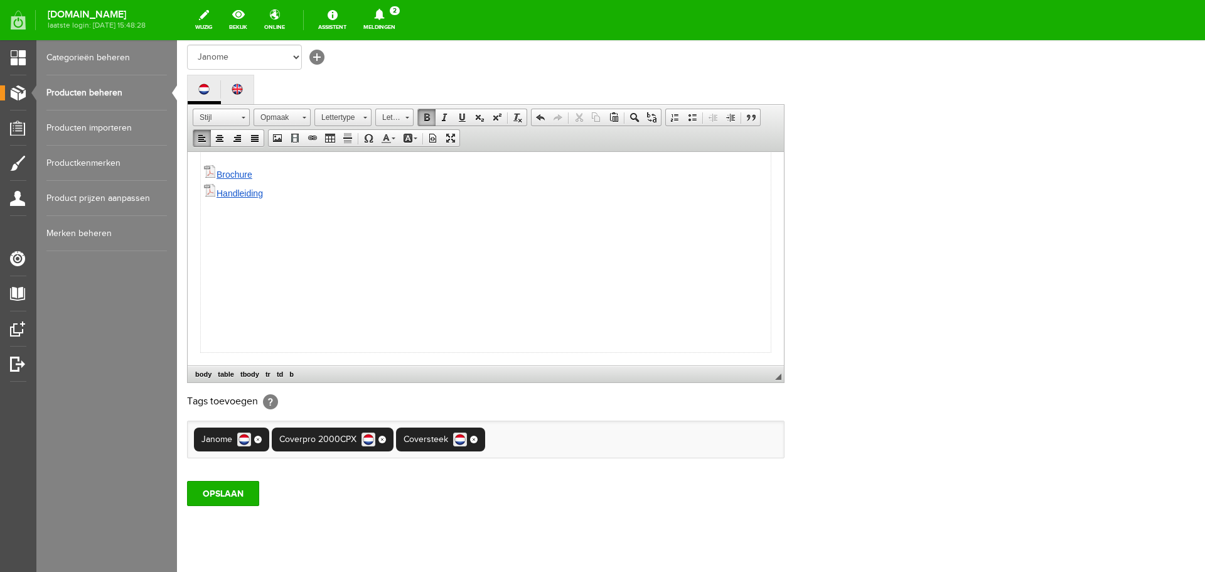
click at [220, 222] on td "Brochure Handleiding" at bounding box center [486, 251] width 570 height 202
click at [272, 197] on p "Brochure Handleiding" at bounding box center [486, 181] width 564 height 38
click at [224, 491] on input "OPSLAAN" at bounding box center [223, 493] width 72 height 25
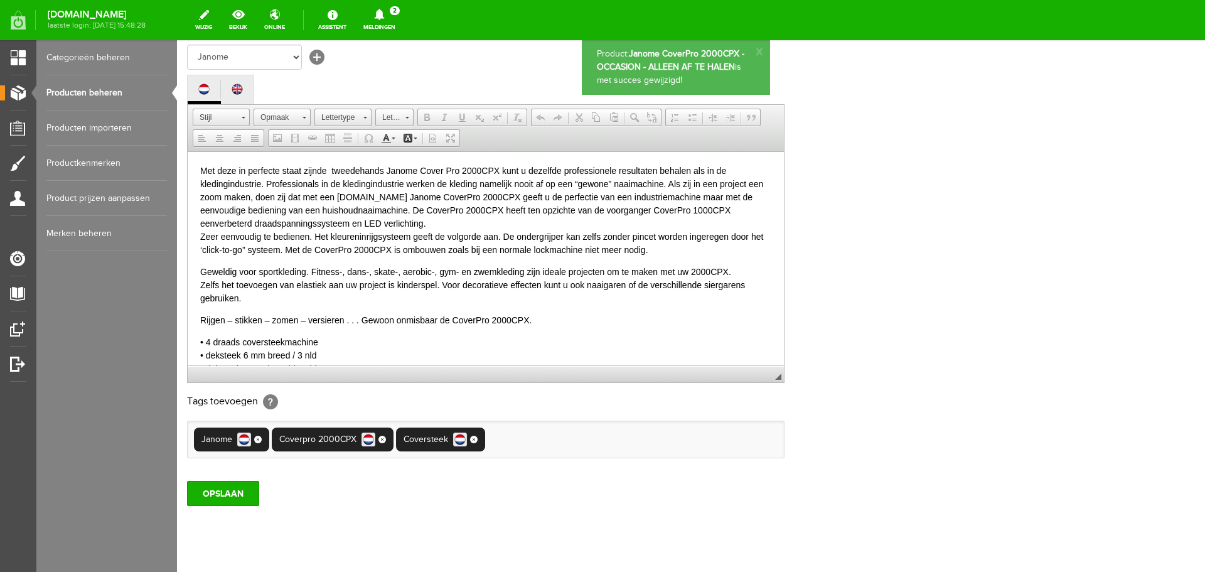
scroll to position [0, 0]
click at [259, 355] on p "• 4 draads coversteekmachine • deksteek 6 mm breed / 3 nld • deksteek 6 mm bree…" at bounding box center [485, 467] width 571 height 264
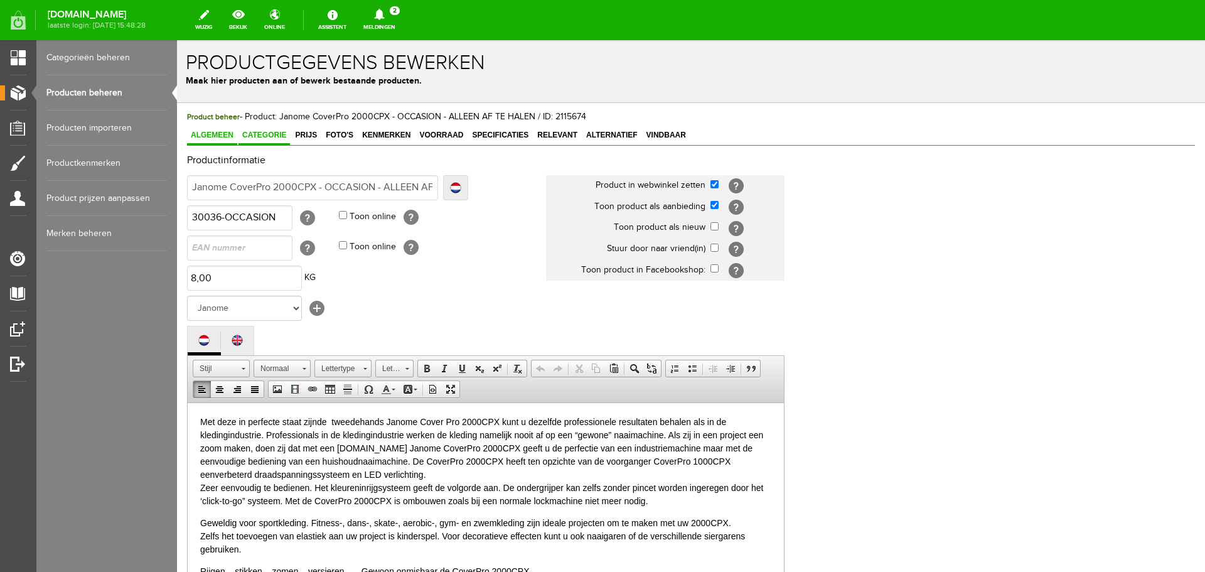
click at [260, 133] on span "Categorie" at bounding box center [263, 135] width 51 height 9
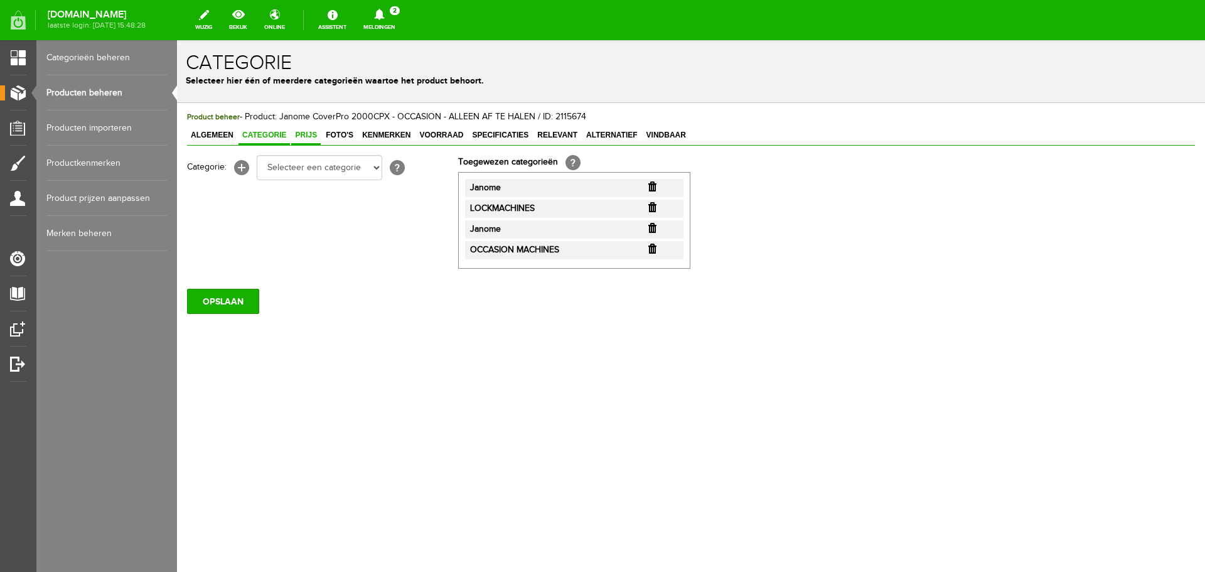
click at [307, 137] on span "Prijs" at bounding box center [305, 135] width 29 height 9
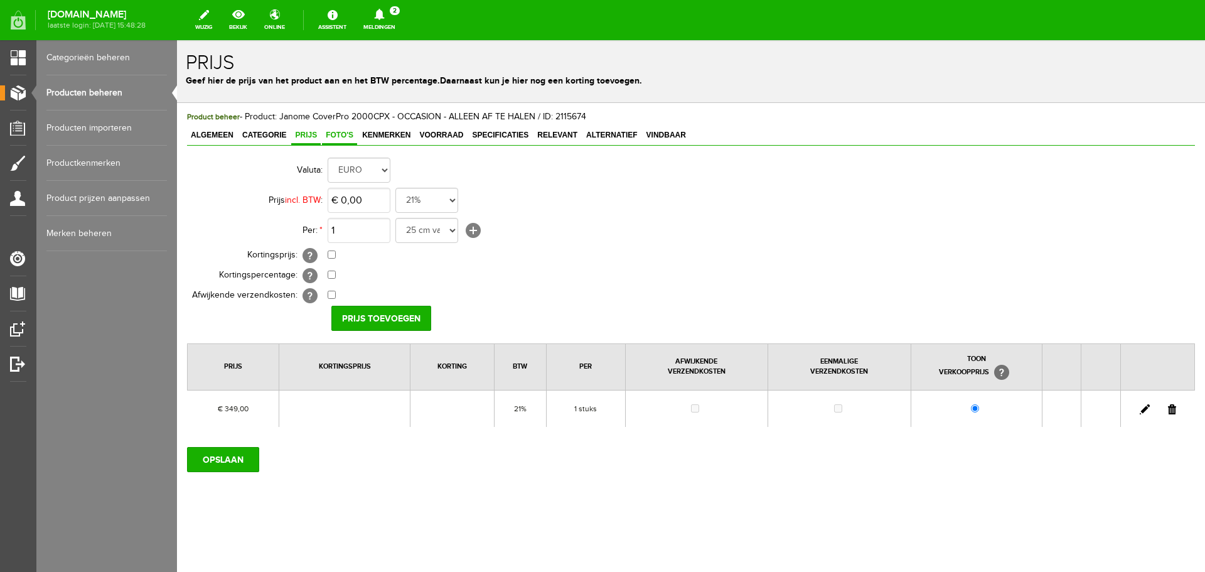
click at [337, 138] on span "Foto's" at bounding box center [339, 135] width 35 height 9
